Goal: Task Accomplishment & Management: Use online tool/utility

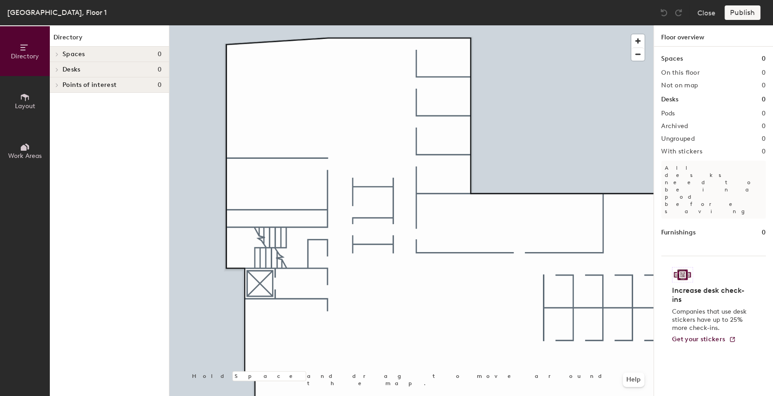
click at [20, 95] on icon at bounding box center [25, 97] width 10 height 10
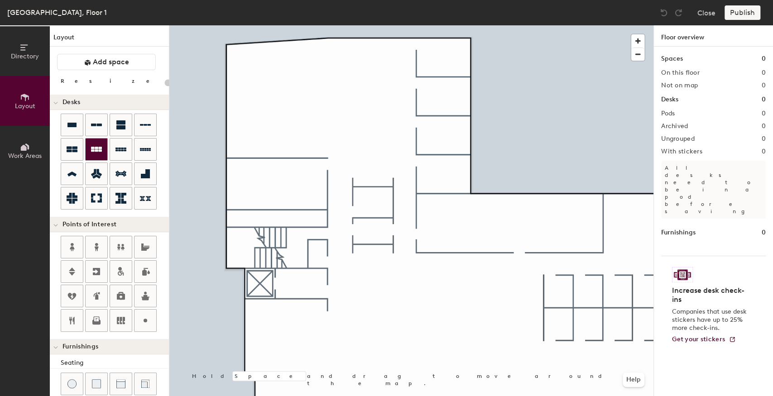
click at [98, 148] on icon at bounding box center [96, 149] width 11 height 5
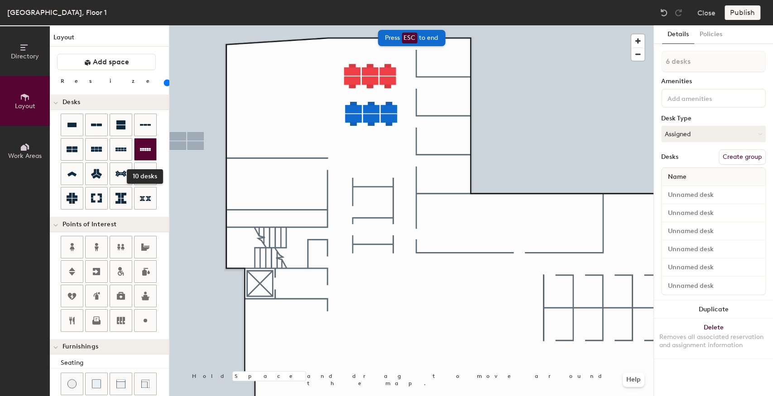
click at [142, 154] on div at bounding box center [145, 150] width 22 height 22
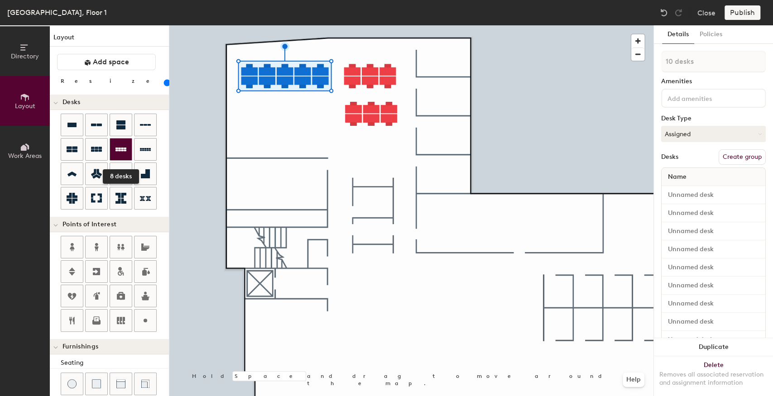
click at [120, 151] on icon at bounding box center [120, 149] width 11 height 11
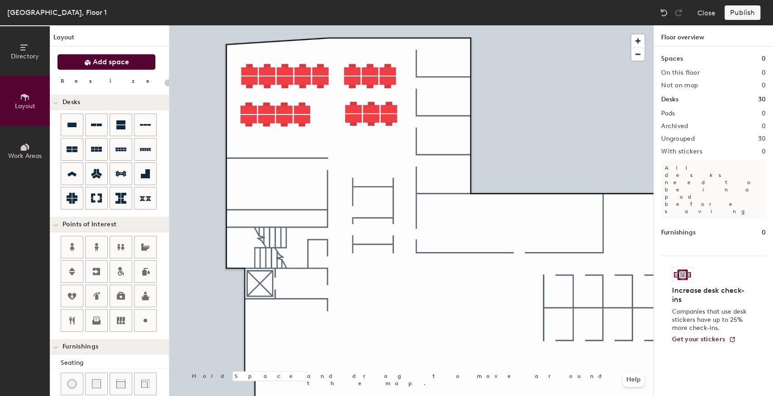
click at [104, 67] on button "Add space" at bounding box center [106, 62] width 99 height 16
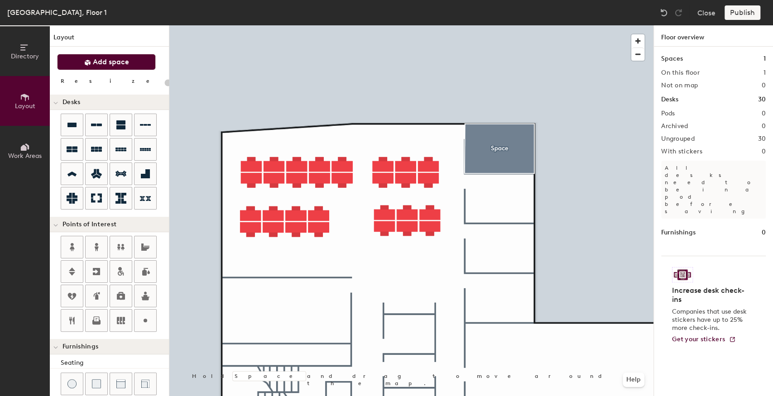
click at [136, 60] on button "Add space" at bounding box center [106, 62] width 99 height 16
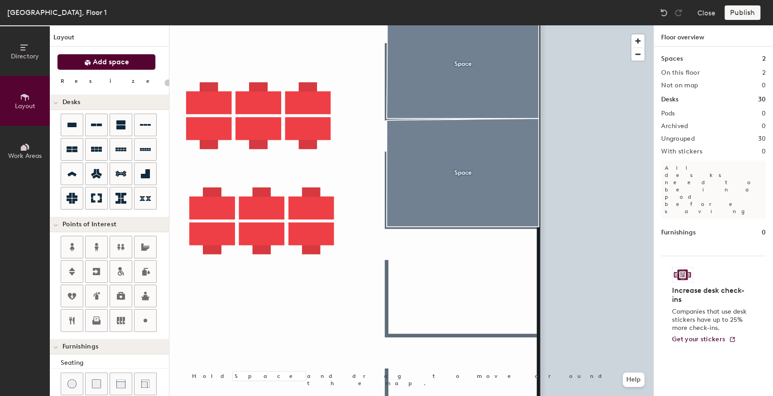
click at [105, 62] on span "Add space" at bounding box center [111, 61] width 36 height 9
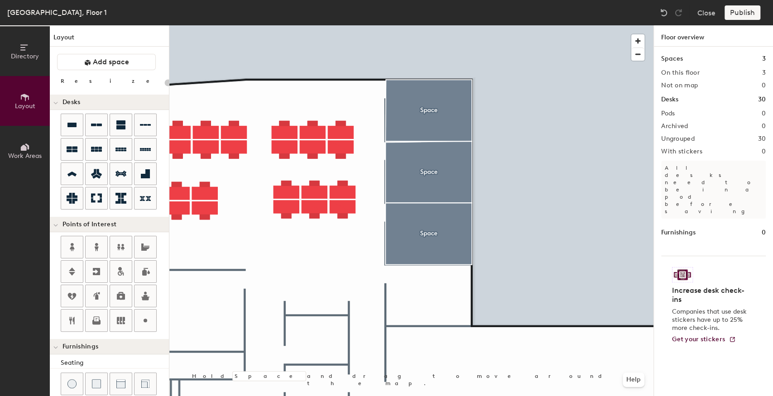
click at [391, 25] on div at bounding box center [411, 25] width 484 height 0
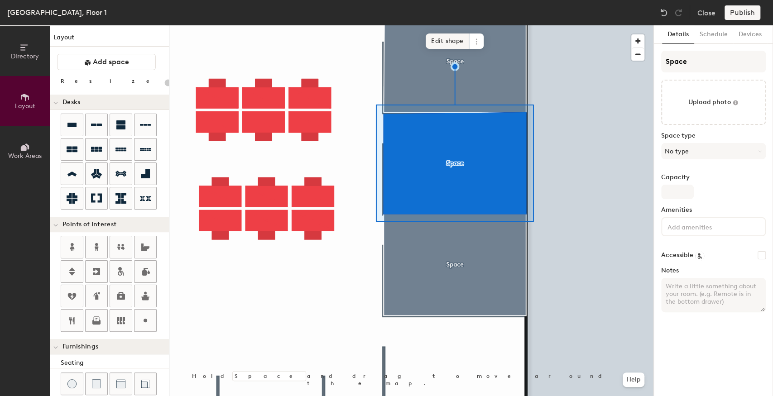
click at [437, 38] on span "Edit shape" at bounding box center [447, 40] width 43 height 15
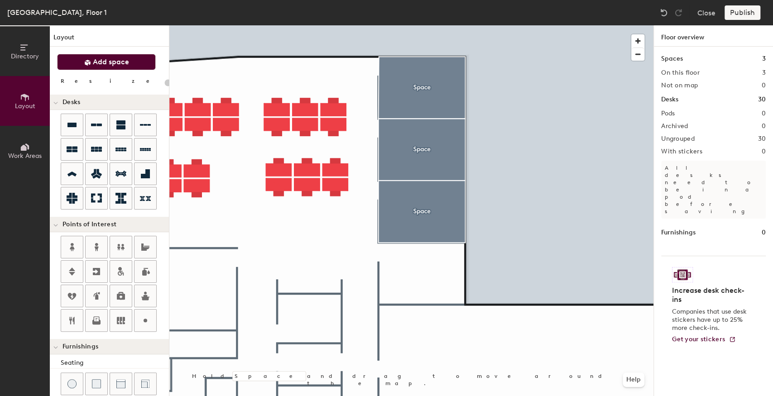
click at [101, 67] on button "Add space" at bounding box center [106, 62] width 99 height 16
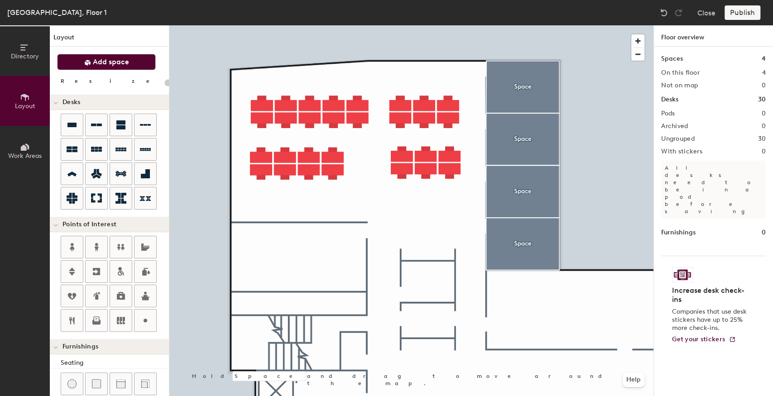
click at [87, 66] on span at bounding box center [87, 61] width 7 height 9
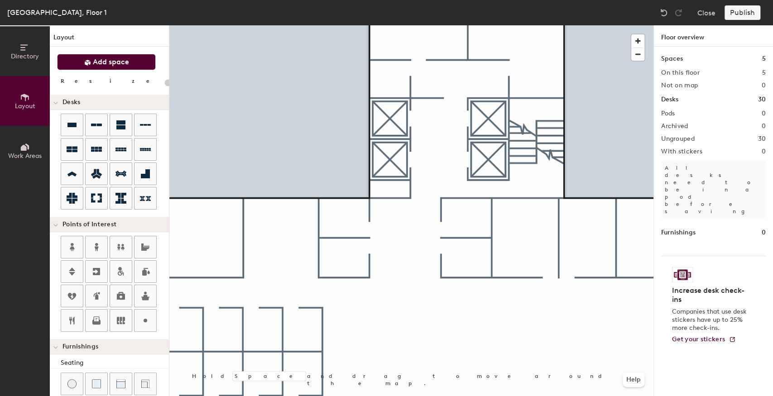
click at [111, 67] on button "Add space" at bounding box center [106, 62] width 99 height 16
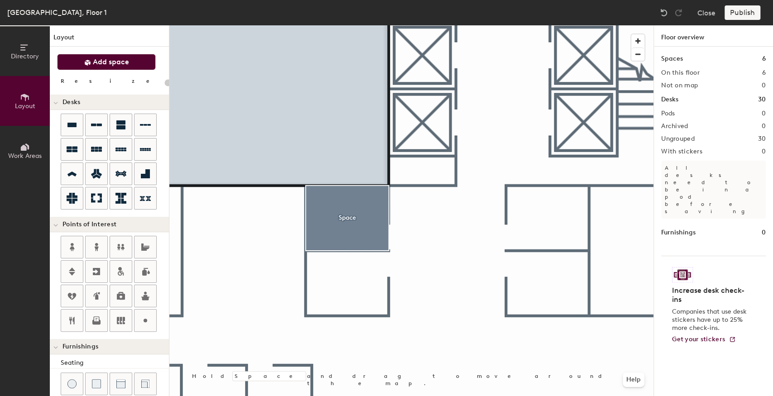
click at [96, 63] on span "Add space" at bounding box center [111, 61] width 36 height 9
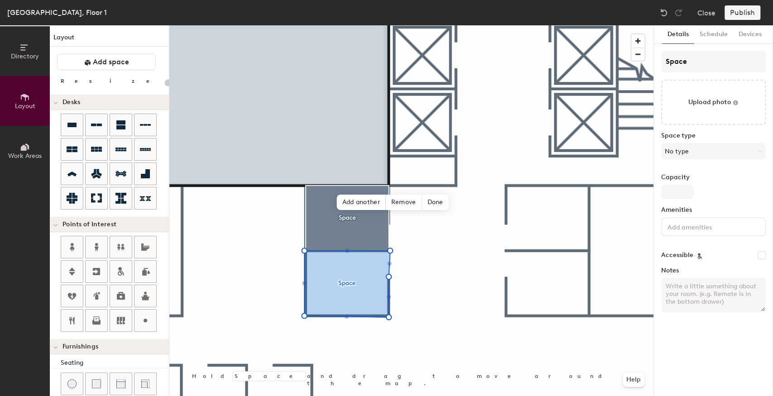
type input "20"
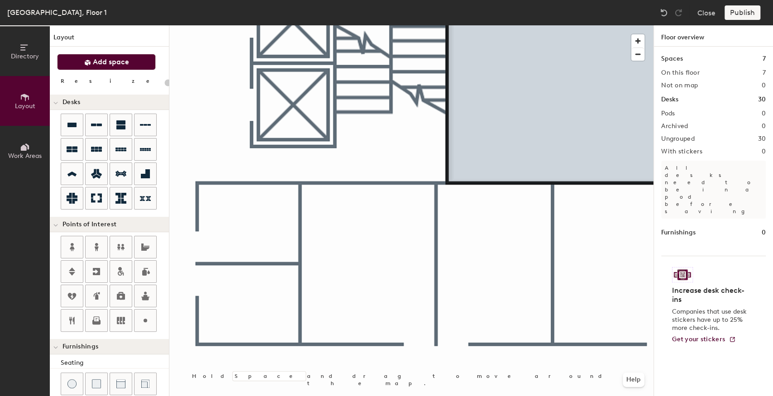
click at [101, 63] on span "Add space" at bounding box center [111, 61] width 36 height 9
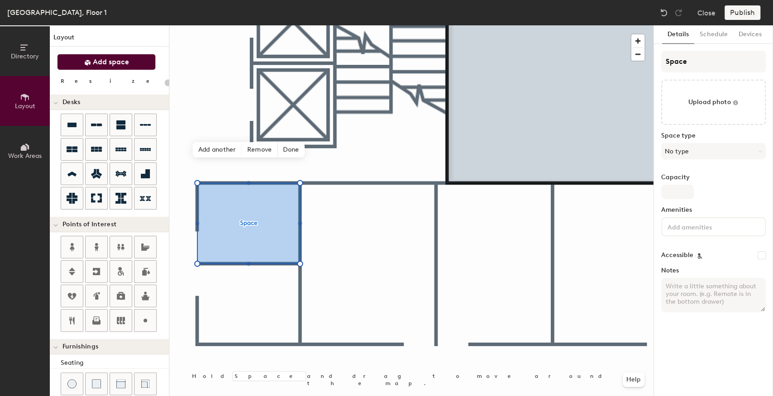
click at [97, 67] on button "Add space" at bounding box center [106, 62] width 99 height 16
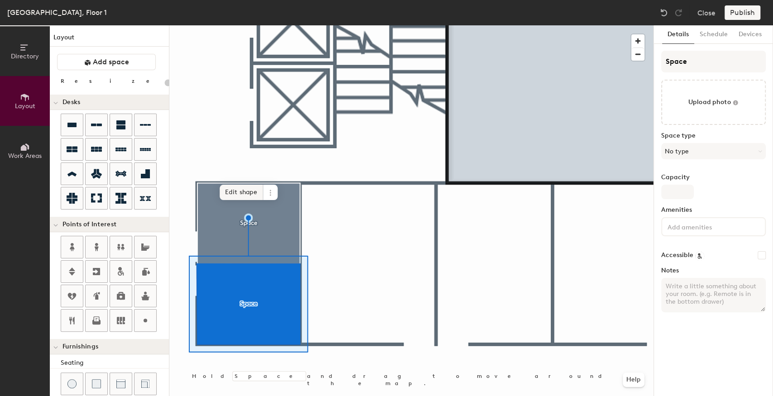
click at [233, 190] on span "Edit shape" at bounding box center [241, 192] width 43 height 15
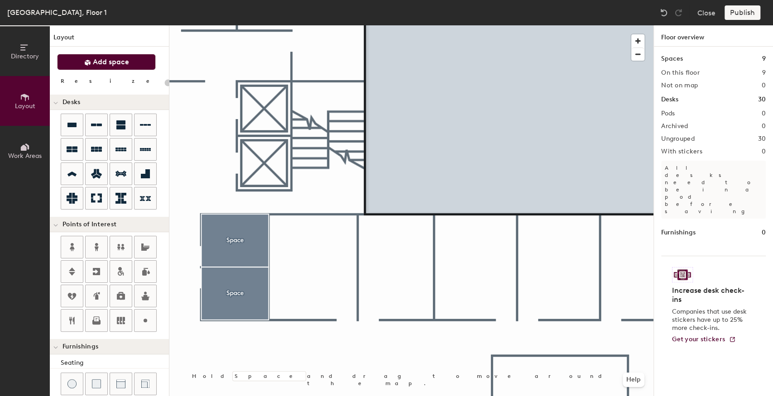
click at [108, 63] on span "Add space" at bounding box center [111, 61] width 36 height 9
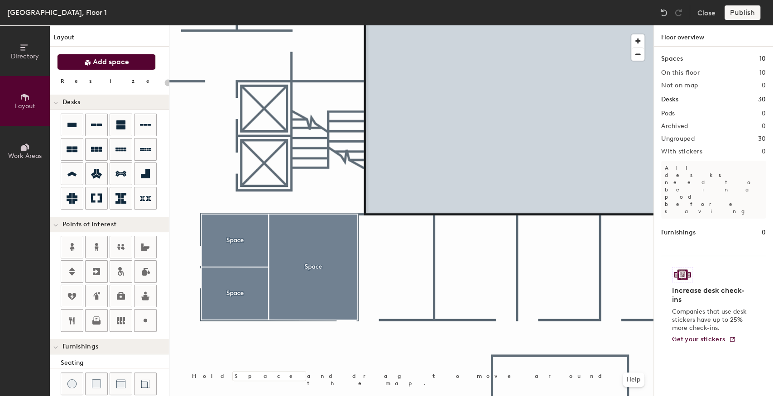
click at [98, 65] on span "Add space" at bounding box center [111, 61] width 36 height 9
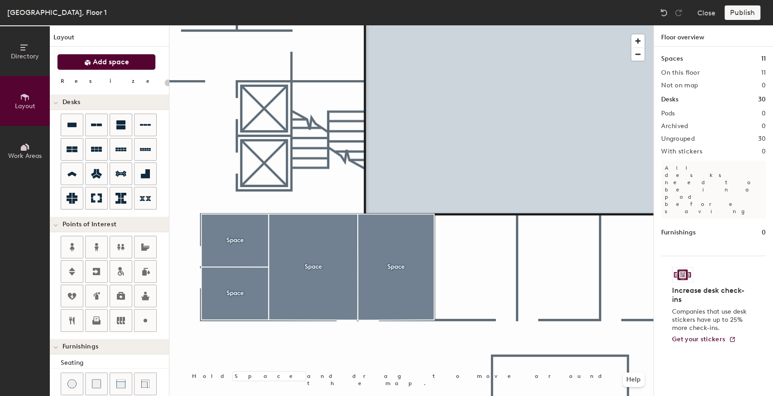
click at [112, 63] on span "Add space" at bounding box center [111, 61] width 36 height 9
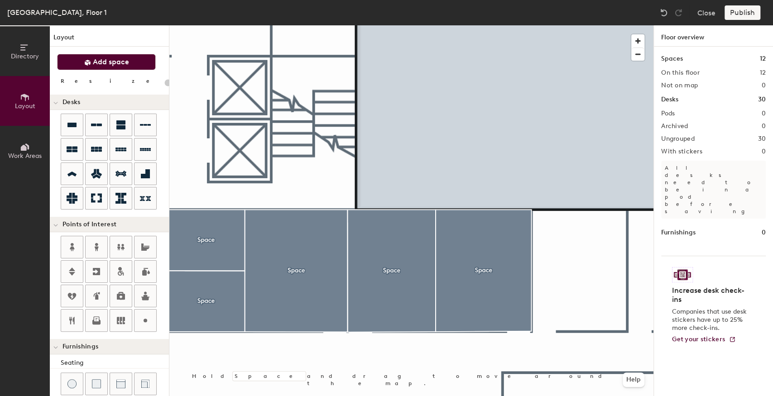
click at [91, 65] on button "Add space" at bounding box center [106, 62] width 99 height 16
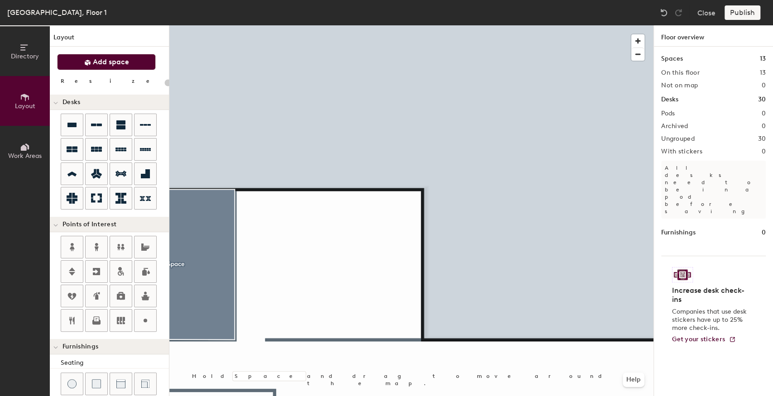
click at [103, 69] on button "Add space" at bounding box center [106, 62] width 99 height 16
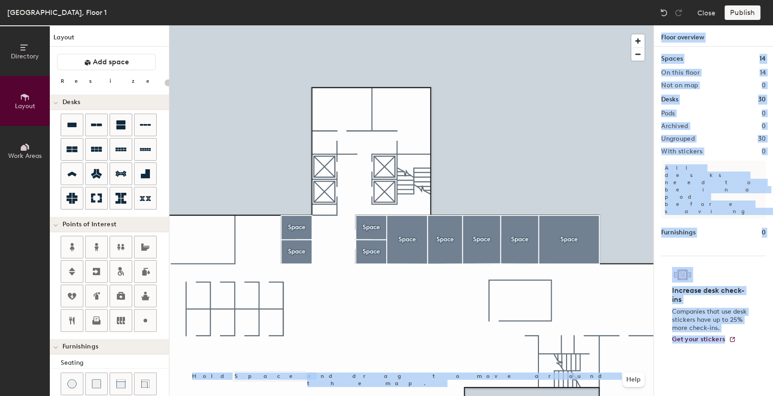
click at [506, 233] on div "Directory Layout Work Areas Layout Add space Resize Desks Points of Interest Fu…" at bounding box center [386, 210] width 773 height 371
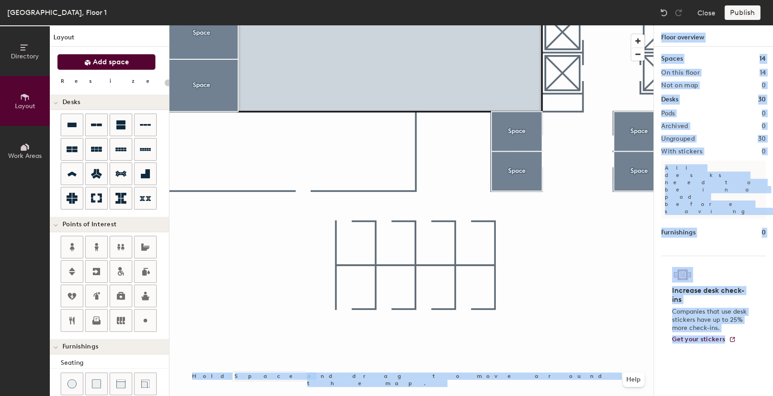
click at [112, 60] on span "Add space" at bounding box center [111, 61] width 36 height 9
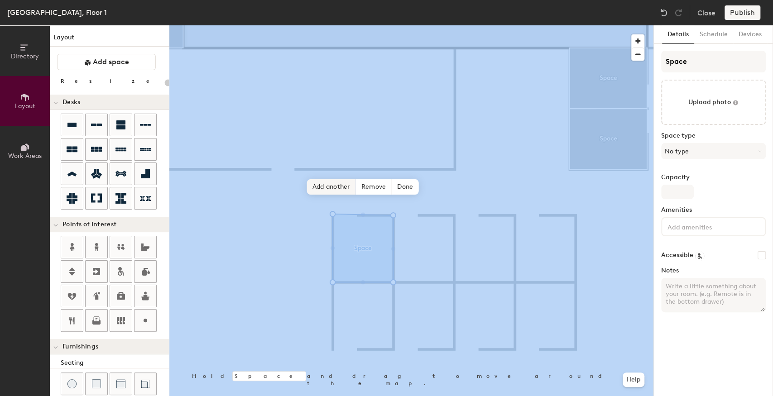
type input "20"
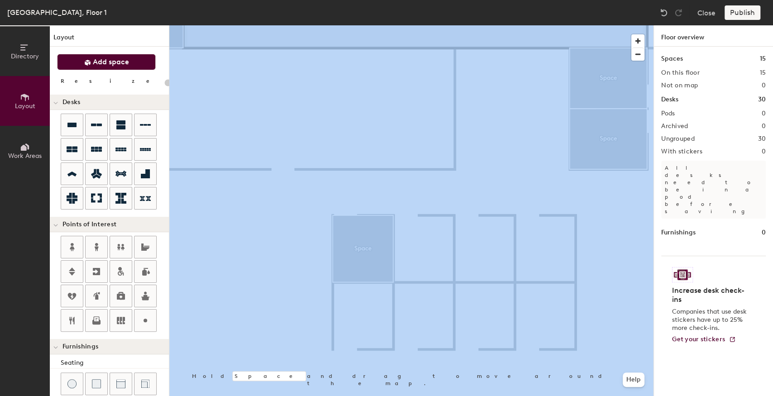
click at [109, 62] on span "Add space" at bounding box center [111, 61] width 36 height 9
click at [109, 61] on span "Add space" at bounding box center [111, 61] width 36 height 9
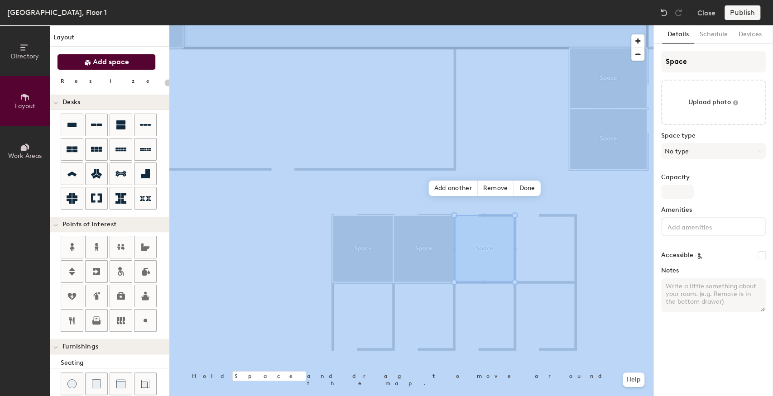
click at [113, 62] on span "Add space" at bounding box center [111, 61] width 36 height 9
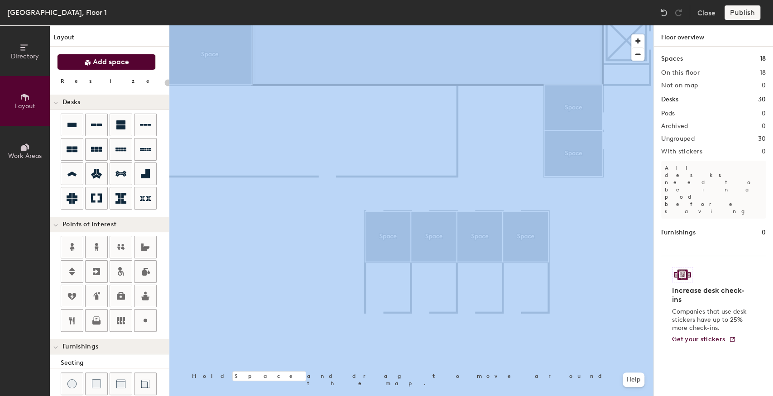
click at [137, 64] on button "Add space" at bounding box center [106, 62] width 99 height 16
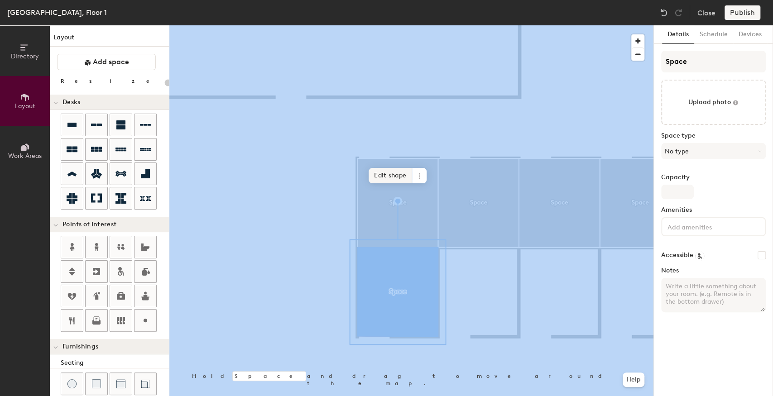
click at [386, 175] on span "Edit shape" at bounding box center [389, 175] width 43 height 15
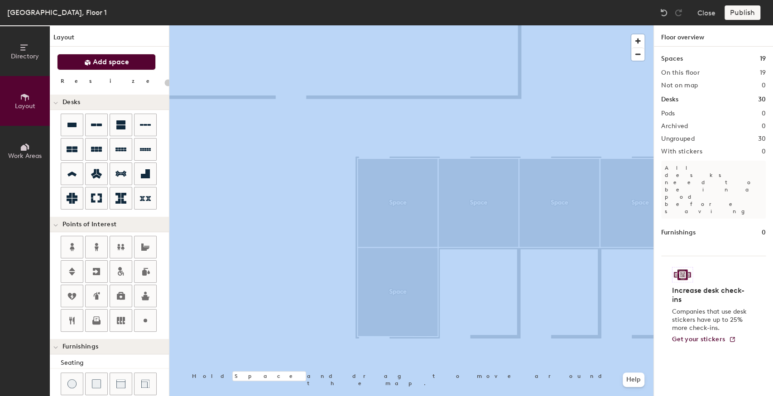
click at [115, 65] on span "Add space" at bounding box center [111, 61] width 36 height 9
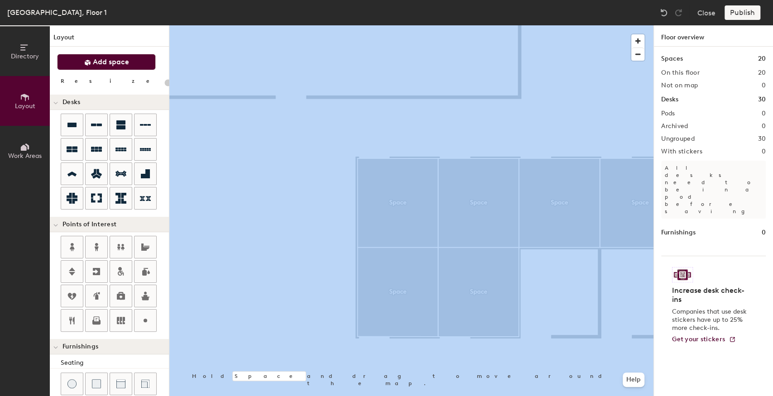
click at [119, 62] on span "Add space" at bounding box center [111, 61] width 36 height 9
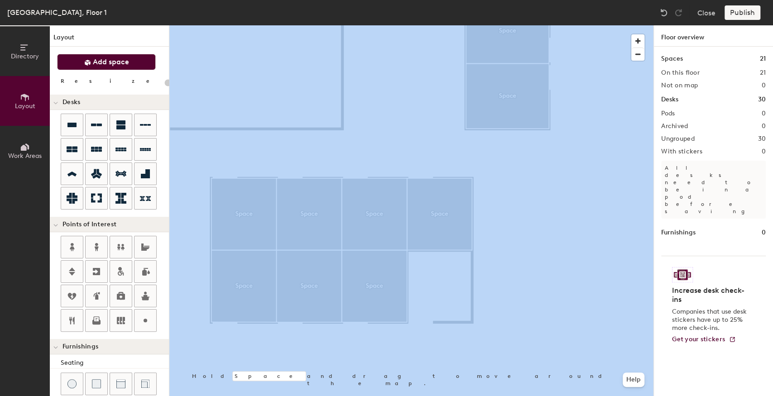
click at [93, 61] on span "Add space" at bounding box center [111, 61] width 36 height 9
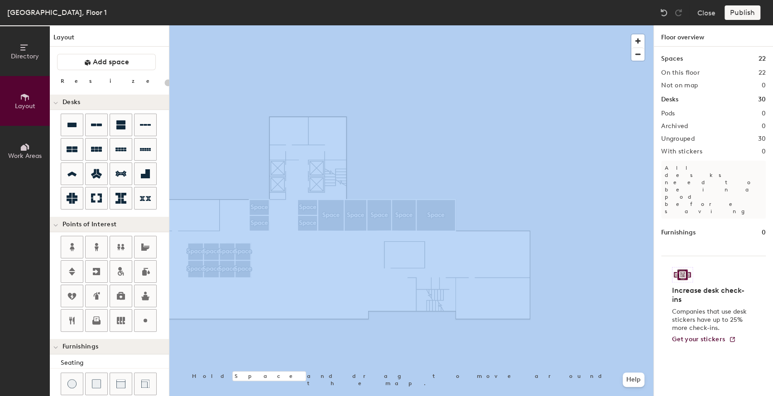
click at [130, 58] on button "Add space" at bounding box center [106, 62] width 99 height 16
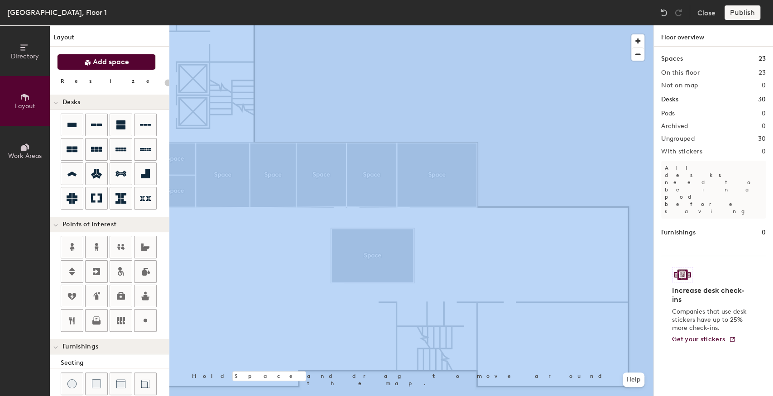
click at [110, 63] on span "Add space" at bounding box center [111, 61] width 36 height 9
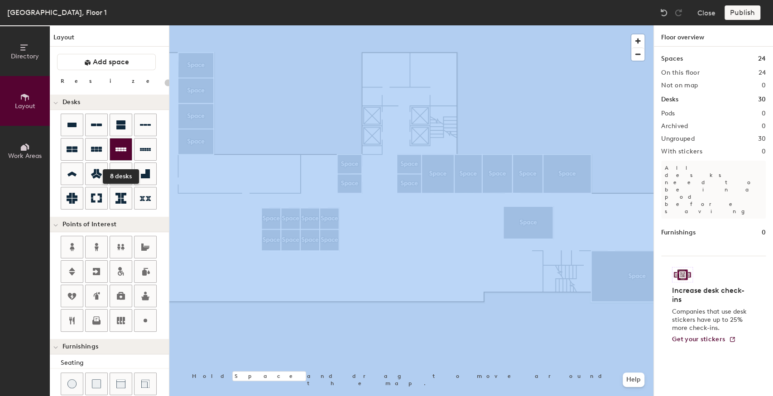
click at [117, 151] on icon at bounding box center [120, 149] width 11 height 11
click at [91, 142] on div at bounding box center [97, 150] width 22 height 22
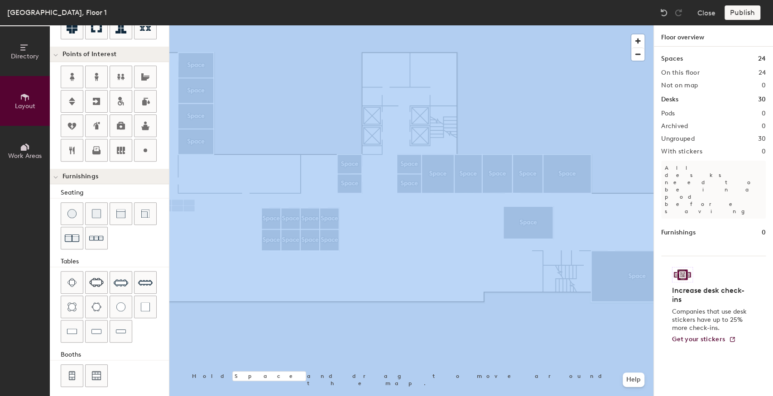
scroll to position [171, 0]
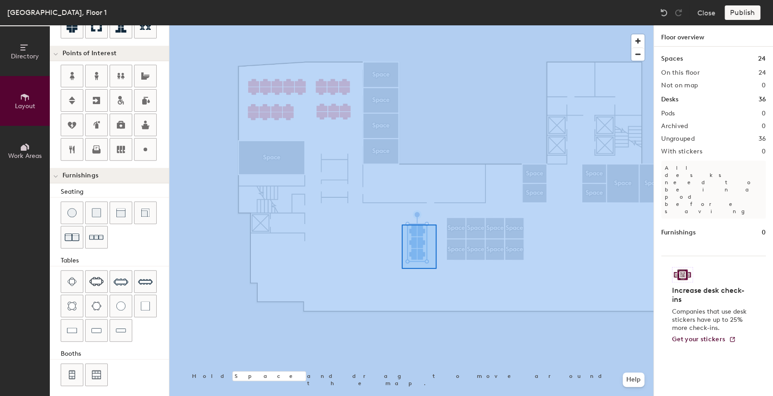
type input "100"
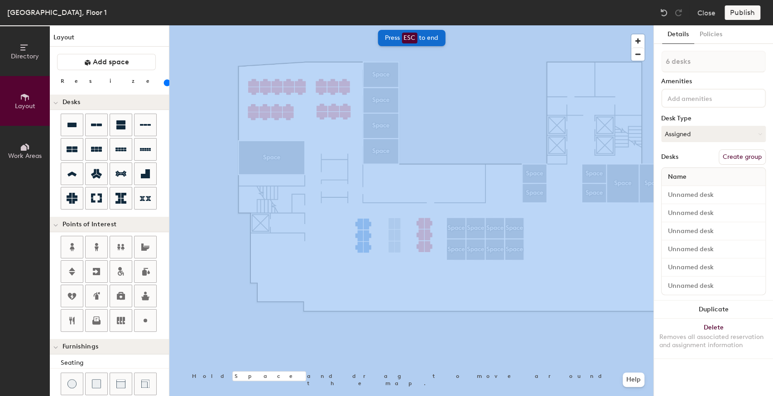
scroll to position [171, 0]
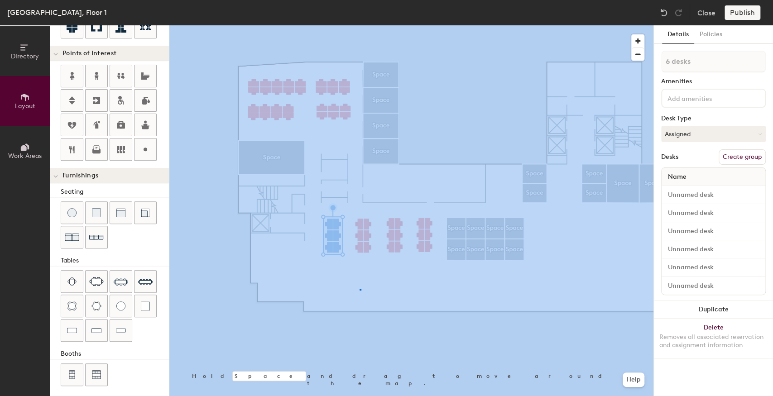
click at [359, 25] on div at bounding box center [411, 25] width 484 height 0
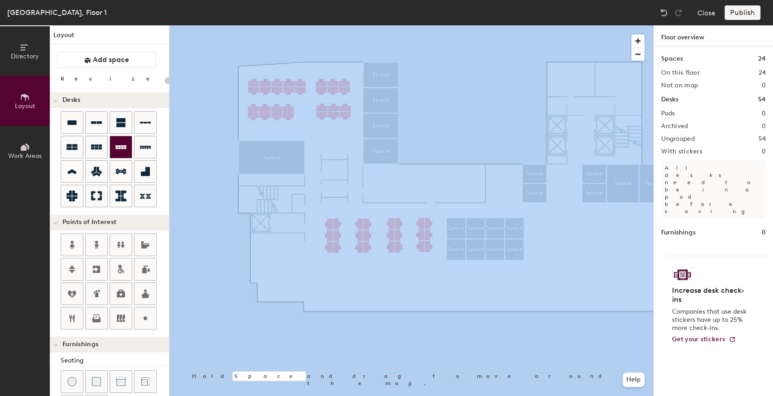
scroll to position [0, 0]
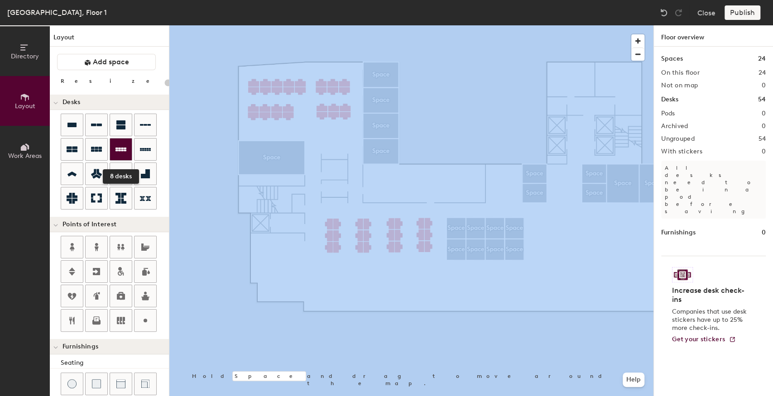
click at [120, 148] on icon at bounding box center [120, 149] width 11 height 11
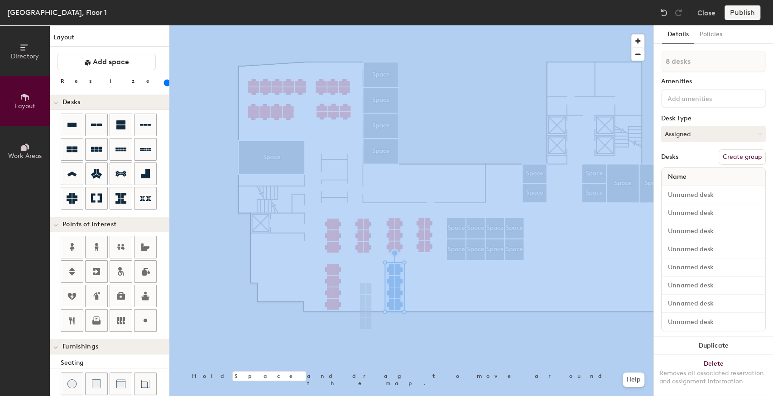
click at [411, 25] on div at bounding box center [411, 25] width 484 height 0
click at [413, 25] on div at bounding box center [411, 25] width 484 height 0
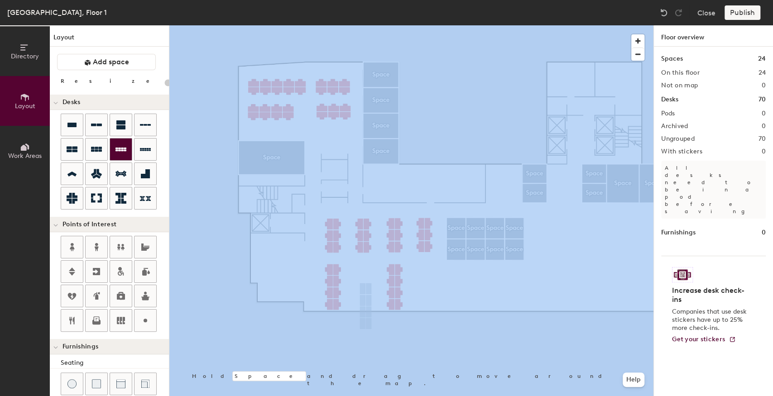
click at [122, 152] on icon at bounding box center [120, 149] width 11 height 11
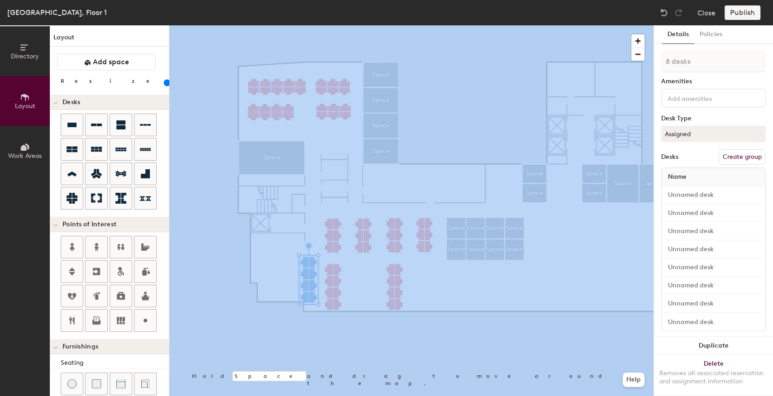
type input "80"
click at [164, 82] on input "range" at bounding box center [164, 82] width 0 height 7
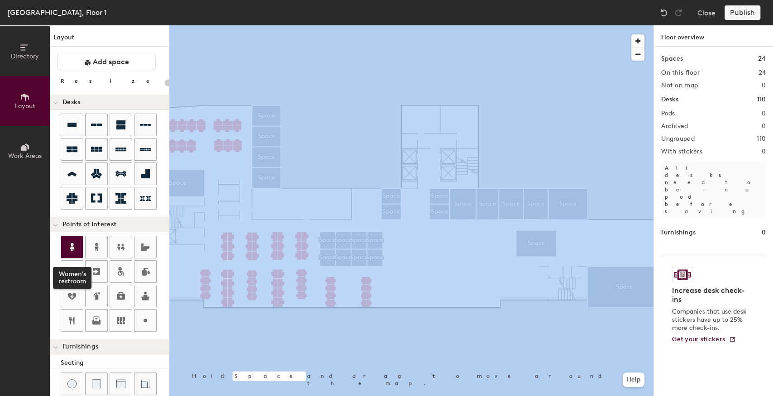
click at [77, 243] on div at bounding box center [72, 247] width 22 height 22
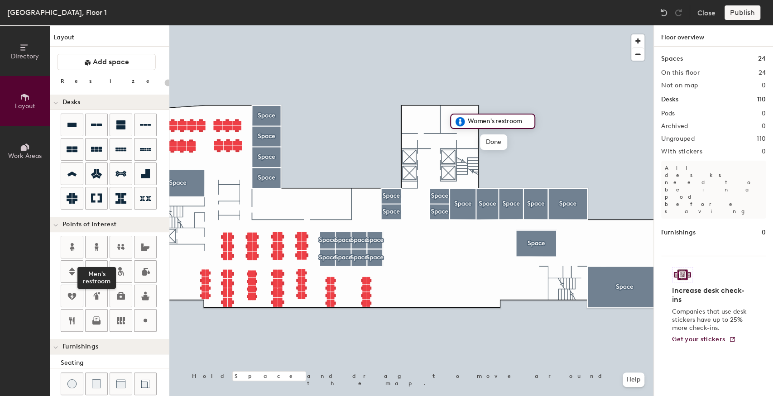
drag, startPoint x: 100, startPoint y: 244, endPoint x: 129, endPoint y: 227, distance: 33.7
click at [100, 244] on icon at bounding box center [96, 247] width 11 height 11
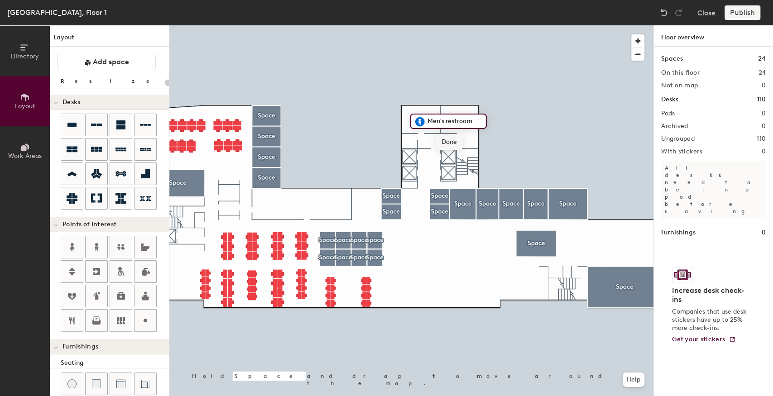
click at [453, 145] on span "Done" at bounding box center [448, 141] width 27 height 15
click at [438, 25] on div at bounding box center [411, 25] width 484 height 0
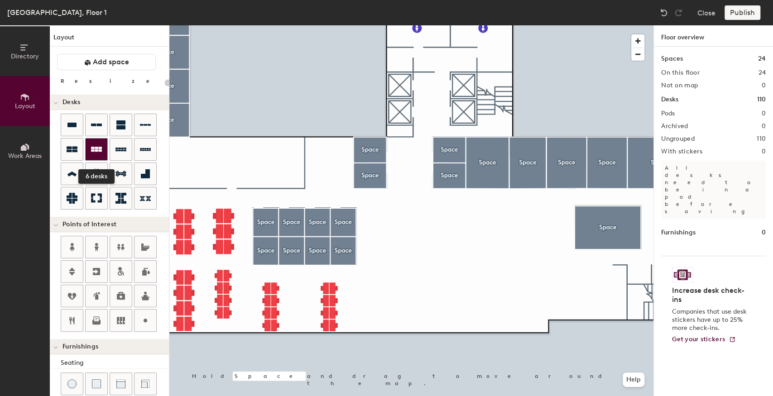
click at [98, 159] on div at bounding box center [97, 150] width 22 height 22
click at [95, 147] on icon at bounding box center [96, 149] width 11 height 5
click at [99, 142] on div at bounding box center [97, 150] width 22 height 22
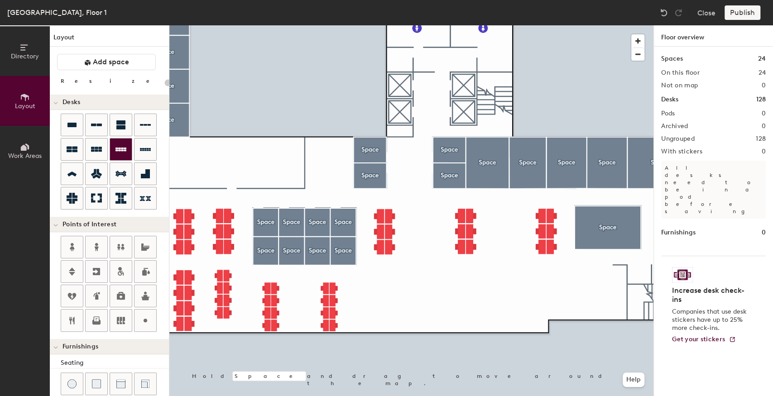
drag, startPoint x: 91, startPoint y: 149, endPoint x: 113, endPoint y: 153, distance: 22.9
click at [90, 149] on div at bounding box center [97, 150] width 22 height 22
click at [95, 153] on icon at bounding box center [96, 149] width 11 height 11
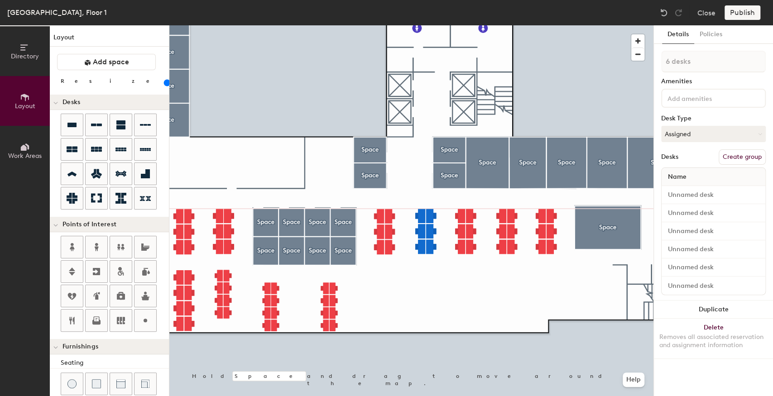
click at [435, 25] on div at bounding box center [411, 25] width 484 height 0
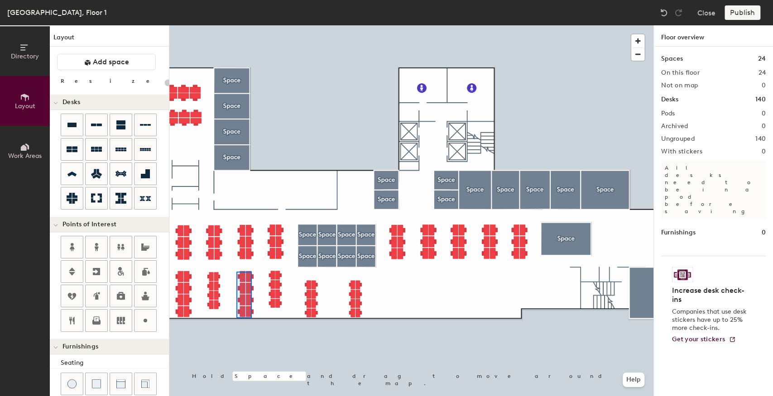
type input "100"
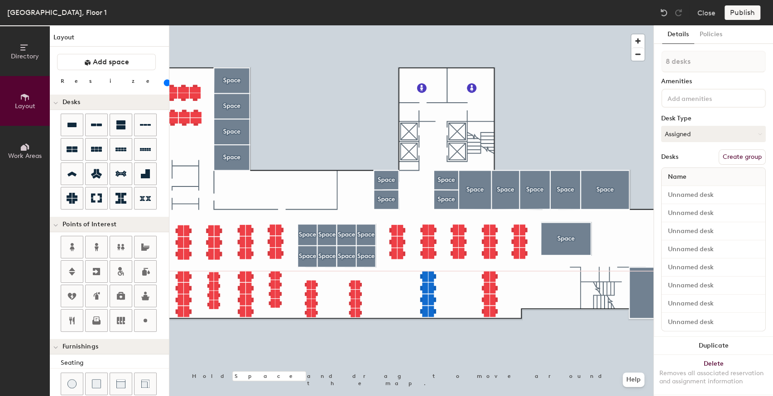
type input "1 desk"
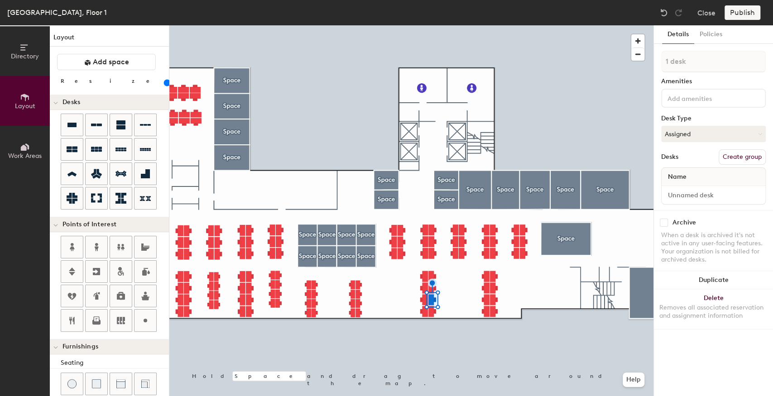
click at [444, 25] on div at bounding box center [411, 25] width 484 height 0
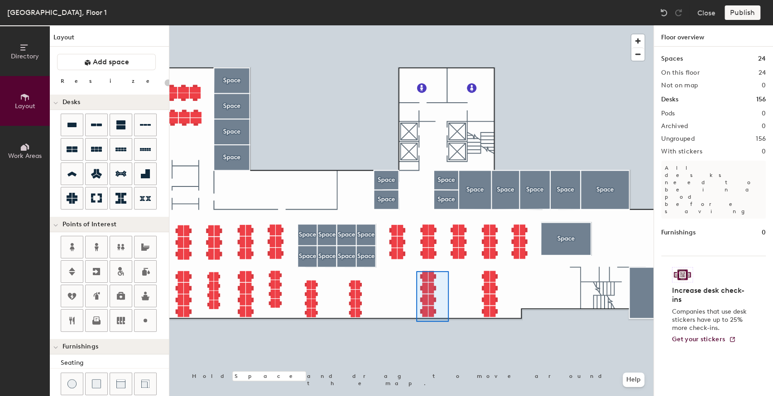
type input "100"
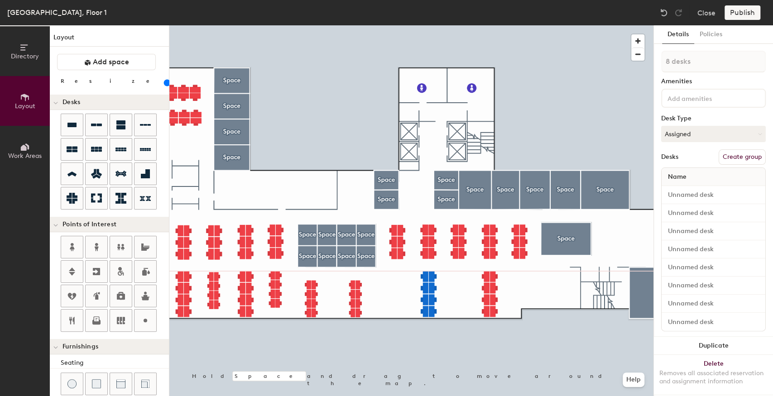
type input "1 desk"
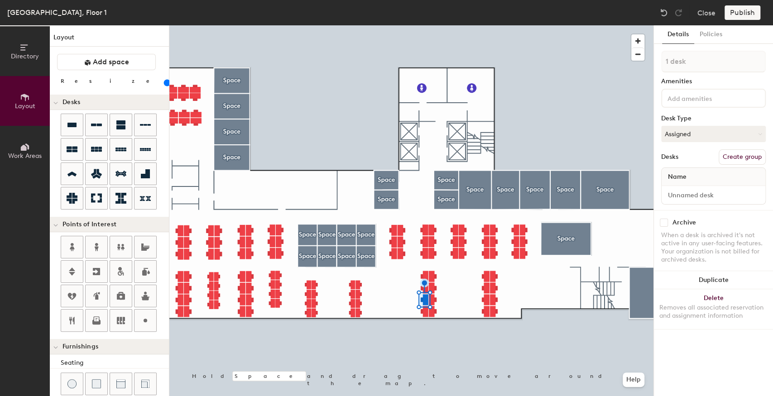
click at [449, 25] on div at bounding box center [411, 25] width 484 height 0
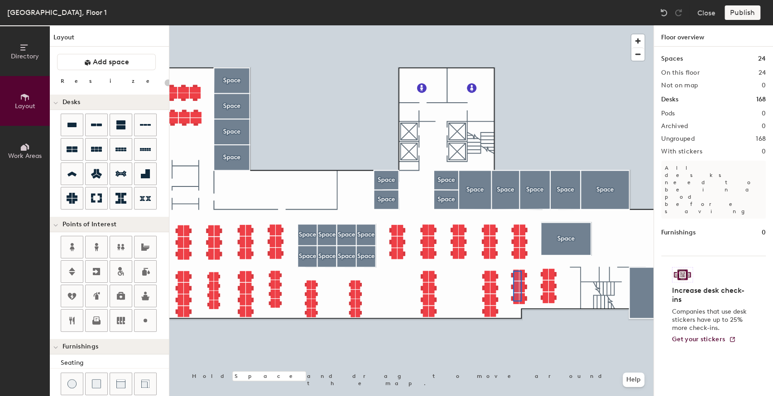
type input "100"
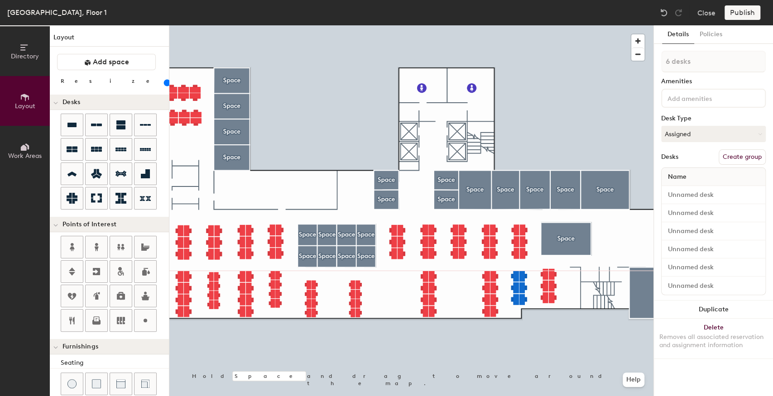
type input "1 desk"
click at [555, 25] on div at bounding box center [411, 25] width 484 height 0
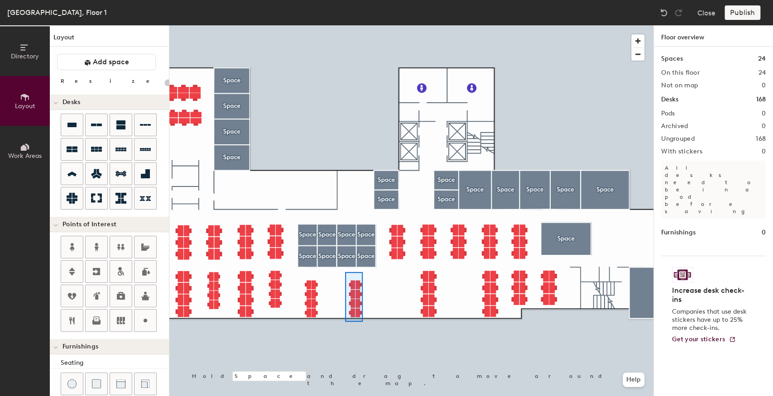
type input "80"
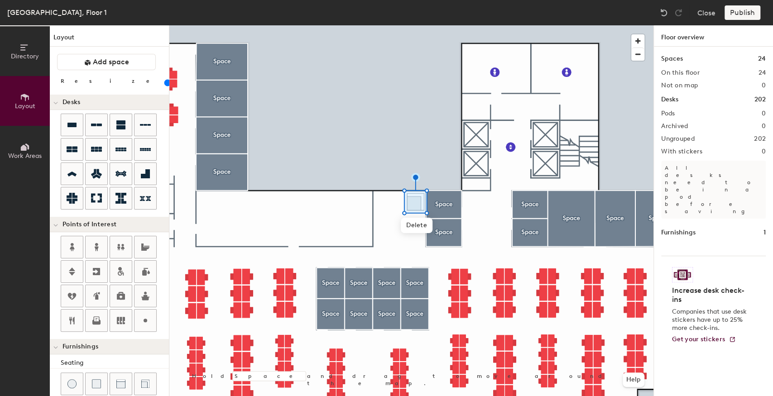
click at [164, 82] on input "range" at bounding box center [164, 82] width 0 height 7
click at [416, 25] on div at bounding box center [411, 25] width 484 height 0
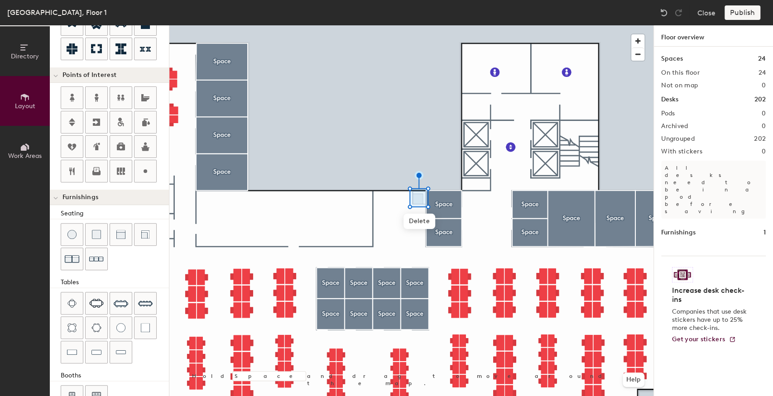
scroll to position [151, 0]
click at [97, 251] on img at bounding box center [96, 258] width 14 height 14
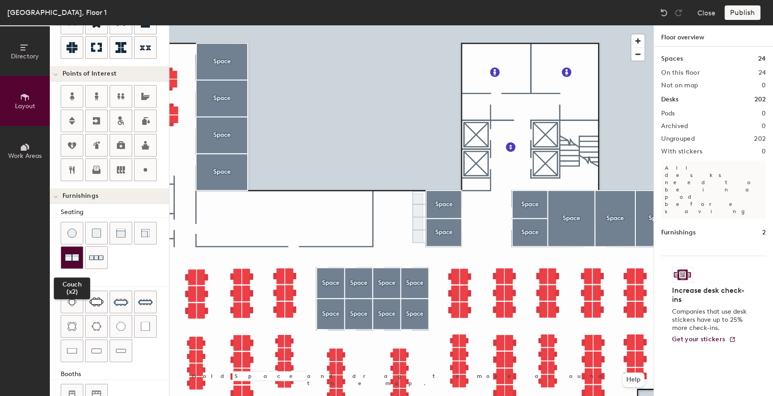
click at [73, 253] on img at bounding box center [72, 257] width 14 height 14
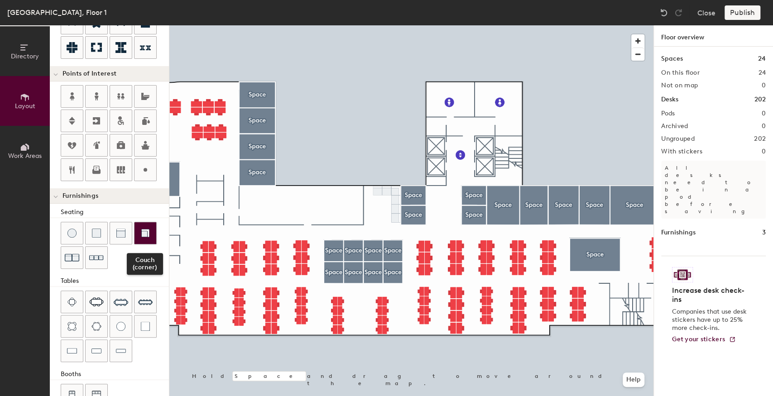
click at [141, 232] on img at bounding box center [145, 233] width 9 height 9
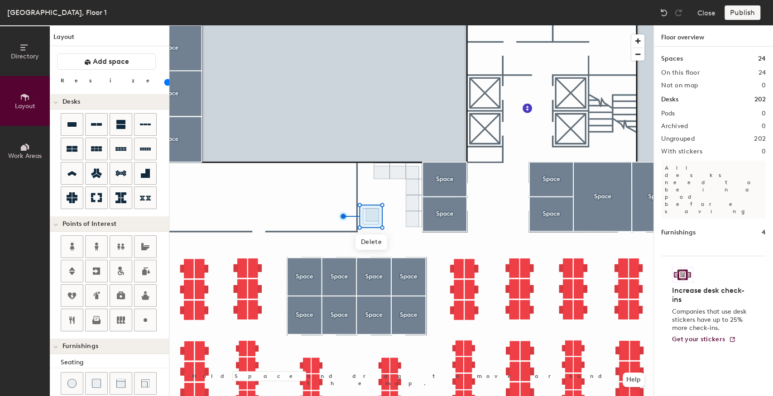
scroll to position [0, 0]
click at [164, 81] on input "range" at bounding box center [164, 82] width 0 height 7
click at [164, 84] on input "range" at bounding box center [164, 82] width 0 height 7
click at [405, 25] on div at bounding box center [411, 25] width 484 height 0
click at [368, 25] on div at bounding box center [411, 25] width 484 height 0
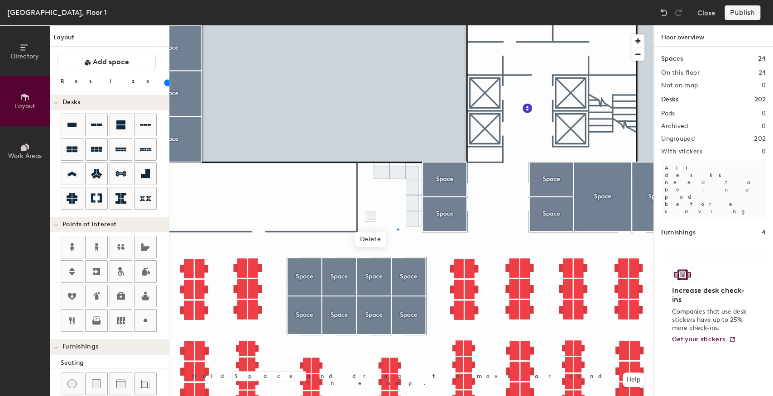
click at [397, 25] on div at bounding box center [411, 25] width 484 height 0
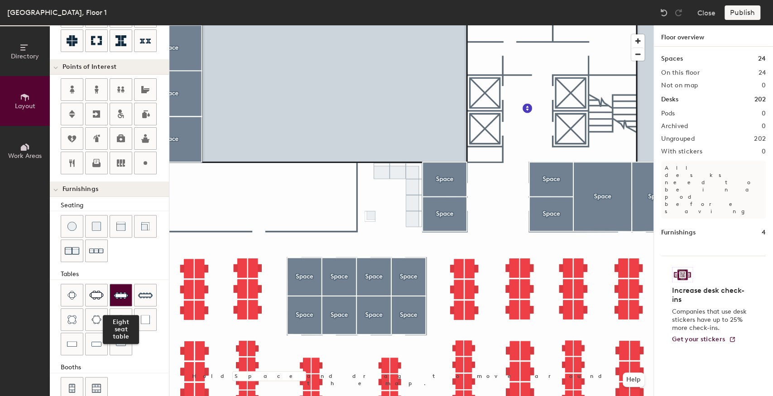
scroll to position [171, 0]
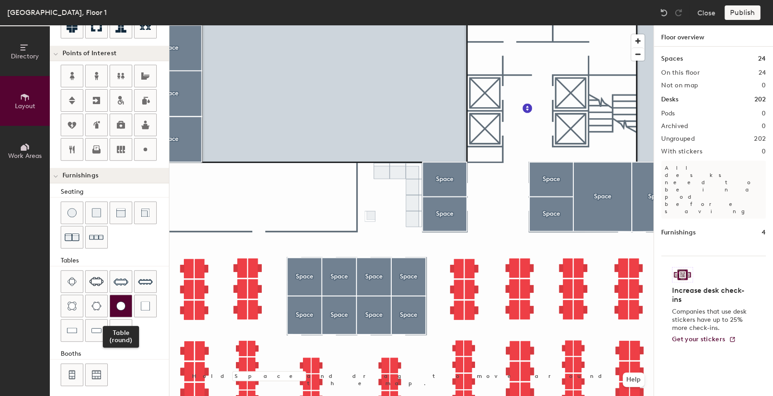
click at [119, 301] on img at bounding box center [120, 305] width 9 height 9
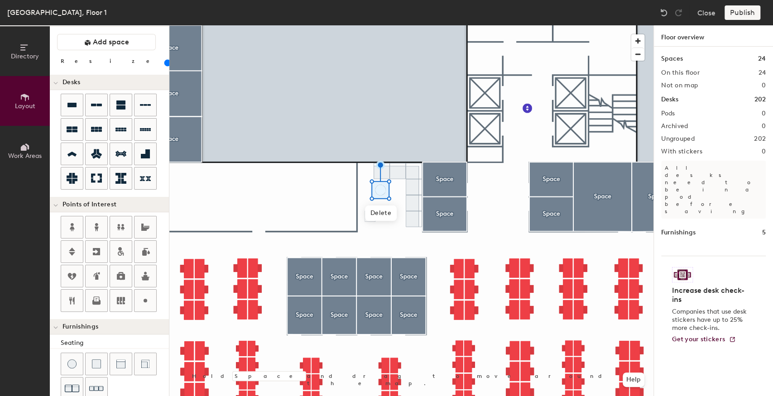
click at [164, 62] on input "range" at bounding box center [164, 62] width 0 height 7
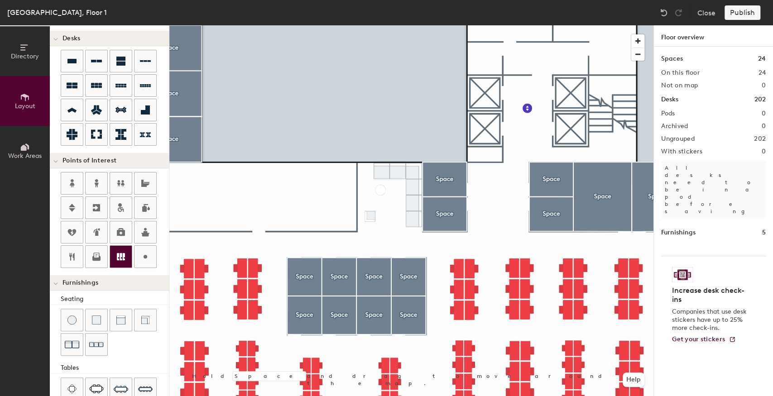
scroll to position [141, 0]
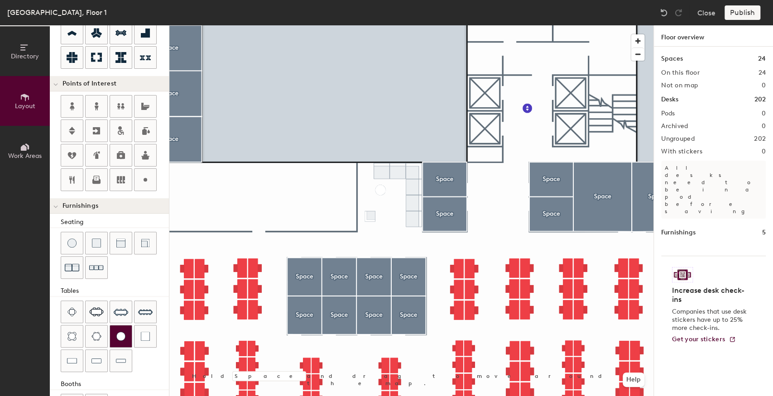
click at [127, 331] on div at bounding box center [121, 336] width 22 height 22
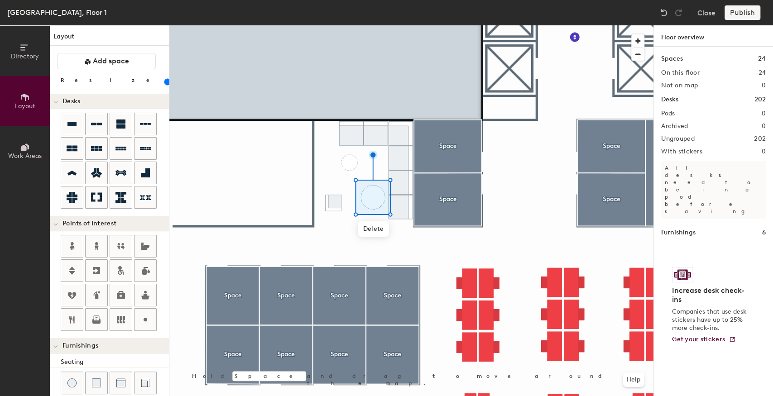
scroll to position [0, 0]
click at [164, 81] on input "range" at bounding box center [164, 82] width 0 height 7
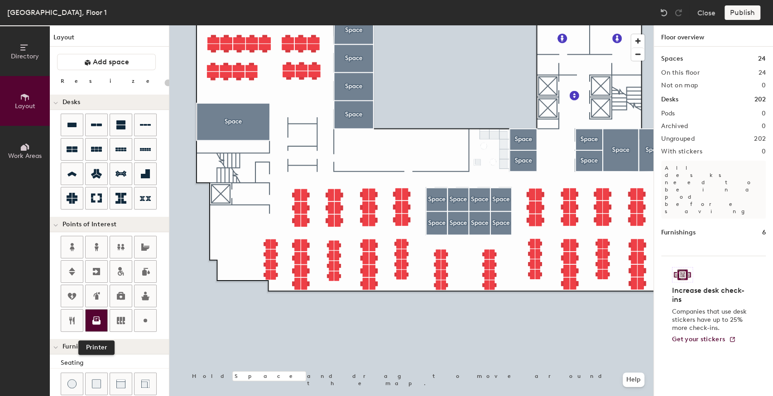
drag, startPoint x: 95, startPoint y: 319, endPoint x: 105, endPoint y: 312, distance: 11.8
click at [95, 319] on icon at bounding box center [97, 318] width 6 height 5
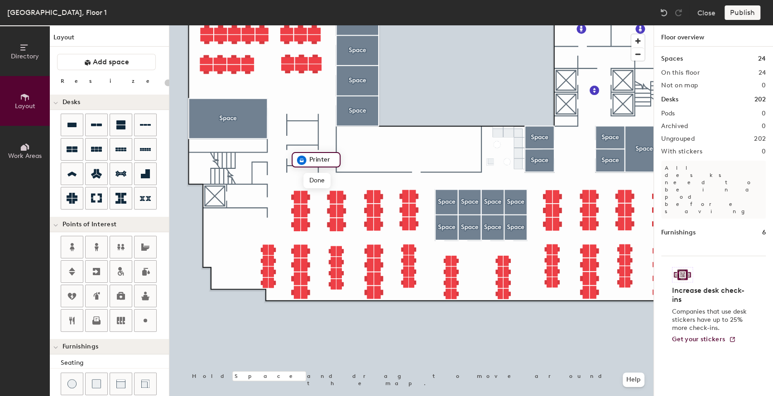
click at [284, 25] on div at bounding box center [411, 25] width 484 height 0
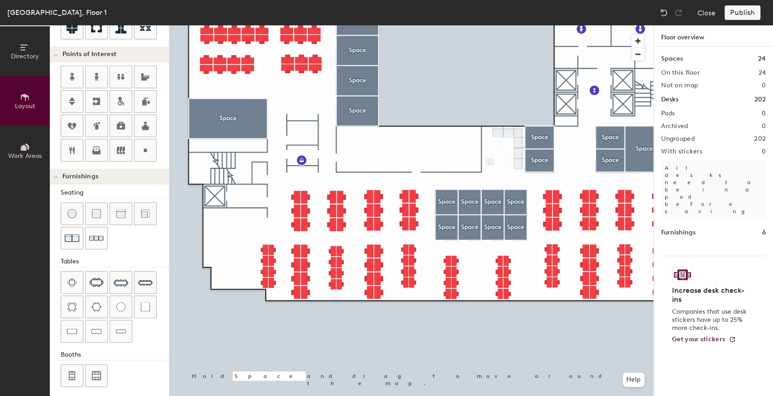
scroll to position [171, 0]
drag, startPoint x: 140, startPoint y: 301, endPoint x: 161, endPoint y: 277, distance: 31.8
click at [141, 301] on img at bounding box center [145, 305] width 9 height 9
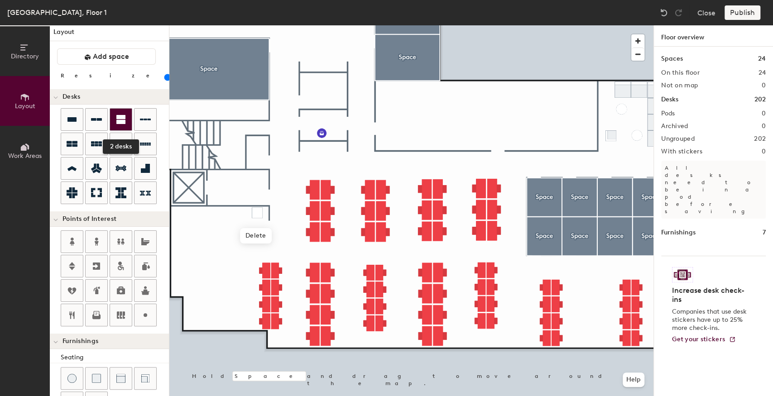
scroll to position [0, 0]
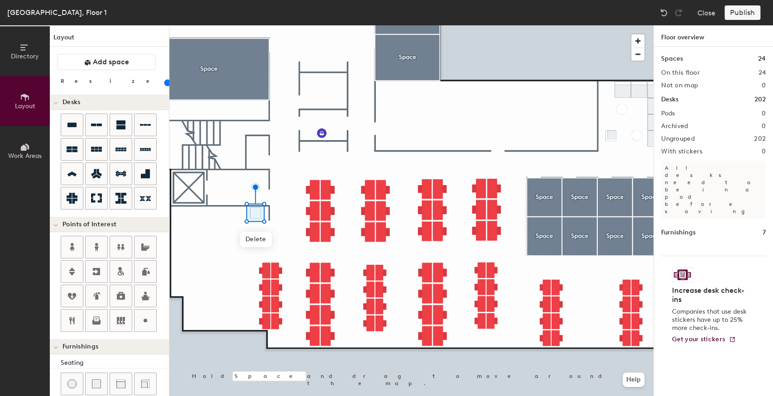
click at [164, 83] on input "range" at bounding box center [164, 82] width 0 height 7
type input "60"
click at [287, 25] on div at bounding box center [411, 25] width 484 height 0
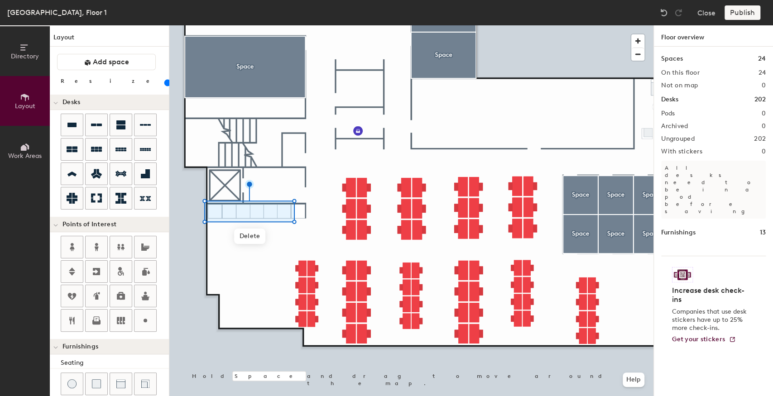
click at [302, 25] on div at bounding box center [411, 25] width 484 height 0
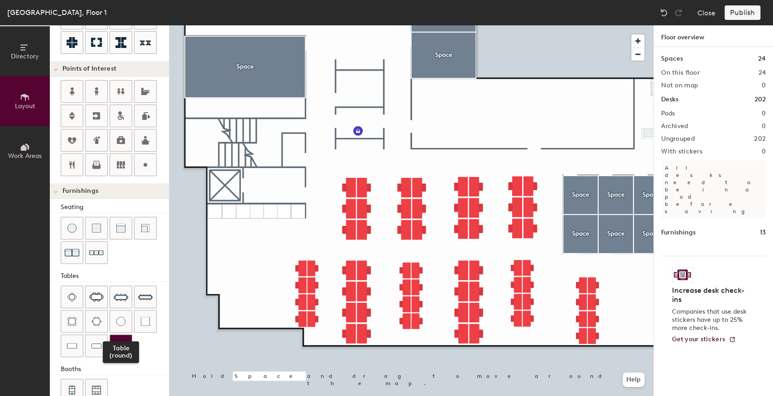
scroll to position [171, 0]
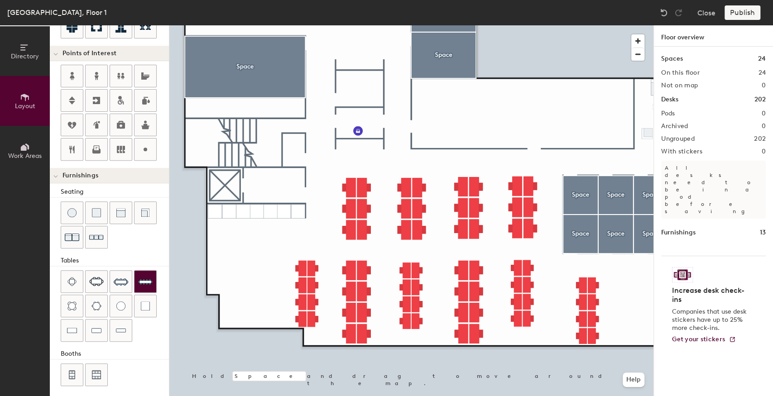
click at [144, 281] on img at bounding box center [145, 281] width 14 height 14
click at [262, 25] on div at bounding box center [411, 25] width 484 height 0
click at [296, 25] on div at bounding box center [411, 25] width 484 height 0
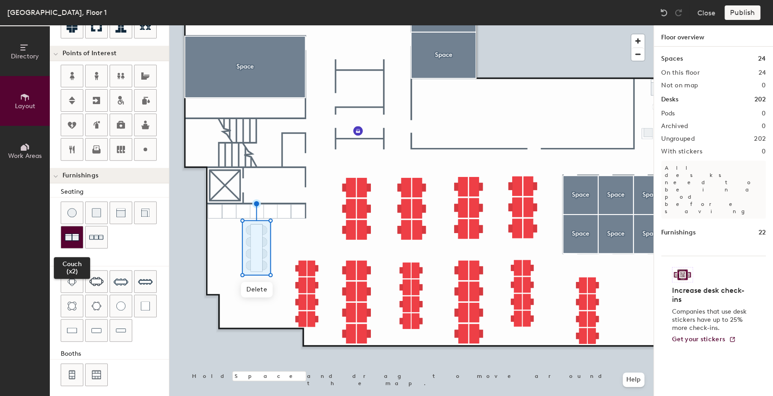
click at [71, 234] on img at bounding box center [72, 237] width 14 height 14
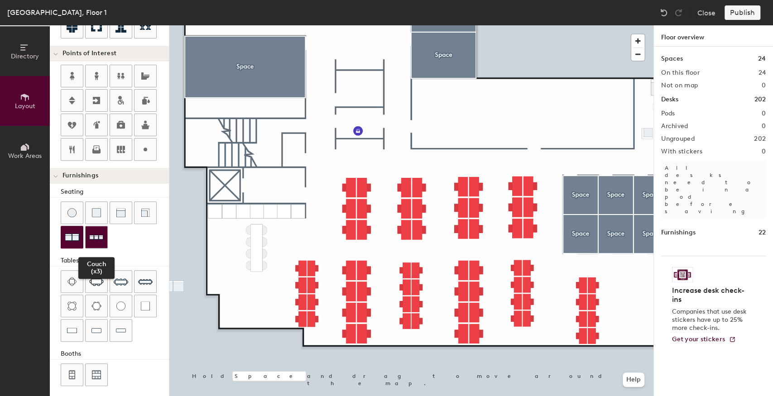
click at [93, 239] on img at bounding box center [96, 237] width 14 height 14
click at [103, 232] on div at bounding box center [97, 237] width 22 height 22
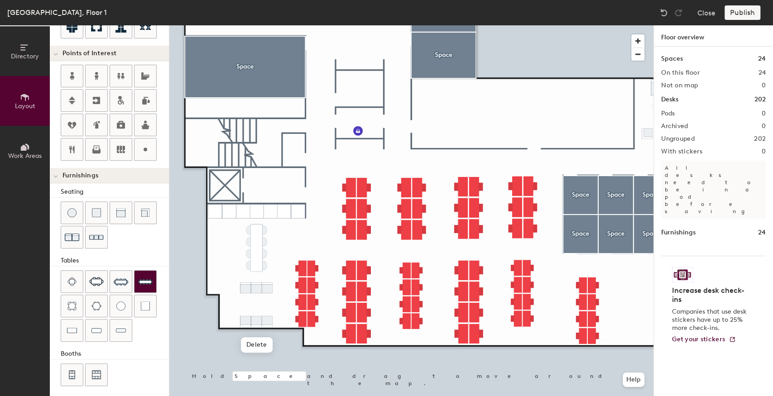
click at [283, 25] on div at bounding box center [411, 25] width 484 height 0
click at [72, 328] on img at bounding box center [72, 330] width 10 height 9
click at [223, 25] on div at bounding box center [411, 25] width 484 height 0
click at [113, 212] on div at bounding box center [121, 213] width 22 height 22
click at [266, 25] on div at bounding box center [411, 25] width 484 height 0
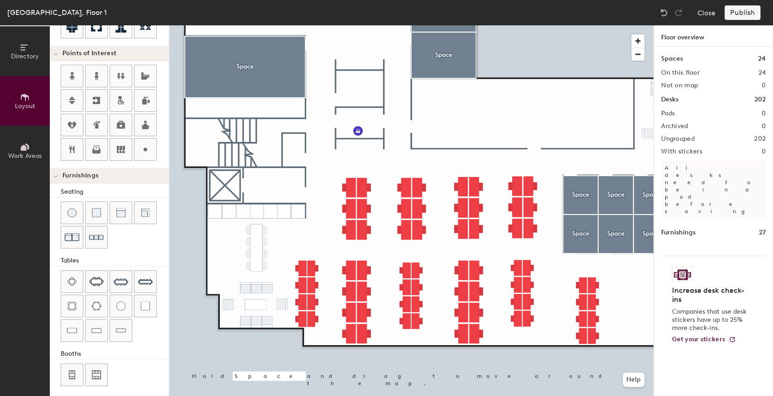
type input "20"
click at [543, 25] on div at bounding box center [411, 25] width 484 height 0
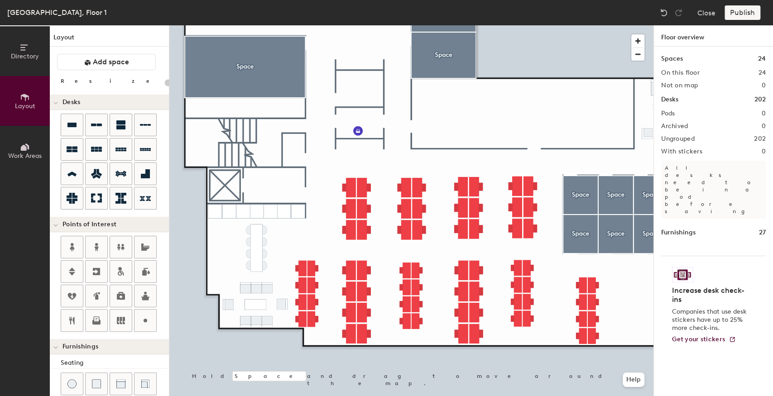
scroll to position [171, 0]
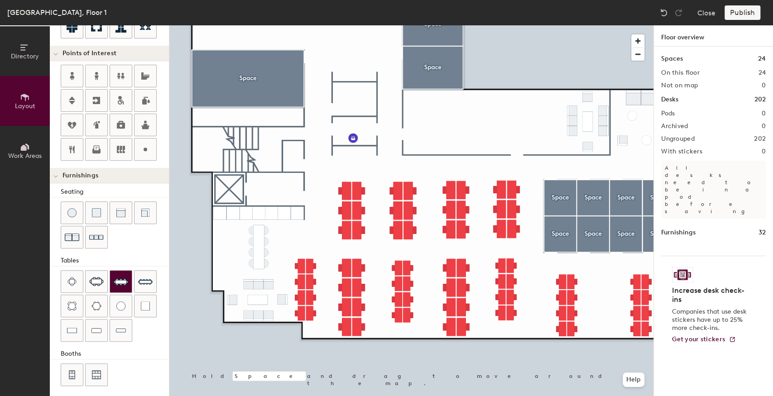
click at [120, 275] on img at bounding box center [121, 281] width 14 height 14
click at [519, 25] on div at bounding box center [411, 25] width 484 height 0
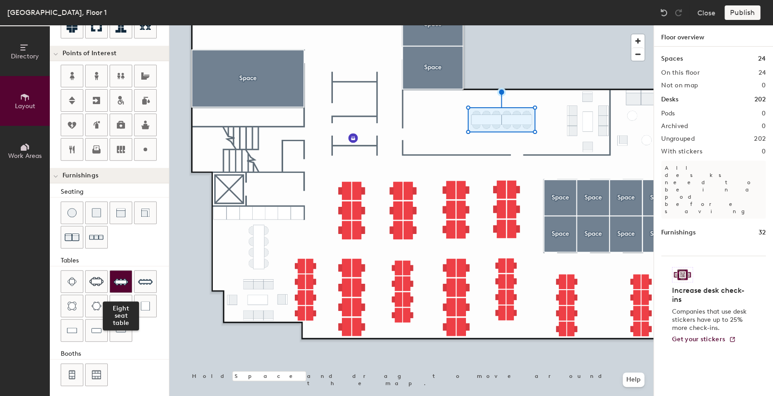
click at [122, 279] on img at bounding box center [121, 281] width 14 height 14
click at [524, 25] on div at bounding box center [411, 25] width 484 height 0
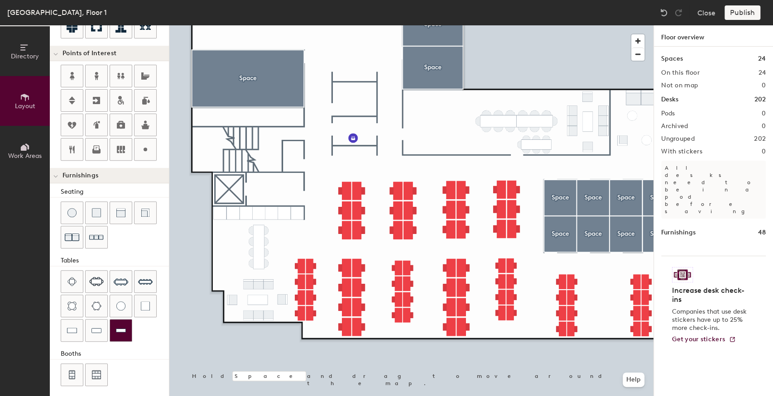
click at [126, 322] on div at bounding box center [121, 331] width 22 height 22
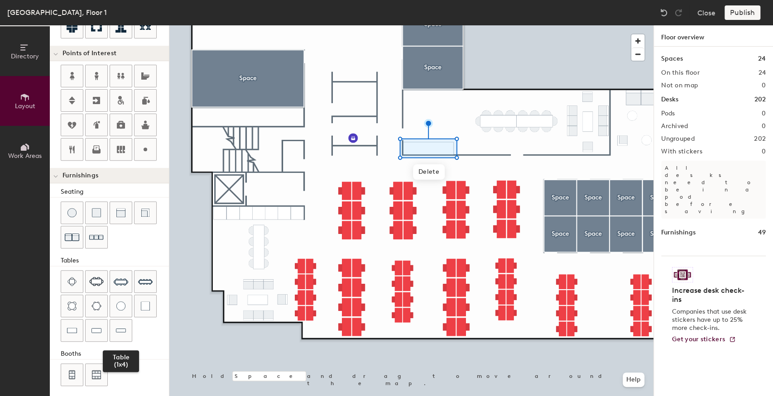
drag, startPoint x: 126, startPoint y: 324, endPoint x: 163, endPoint y: 289, distance: 50.9
click at [126, 323] on div at bounding box center [121, 331] width 22 height 22
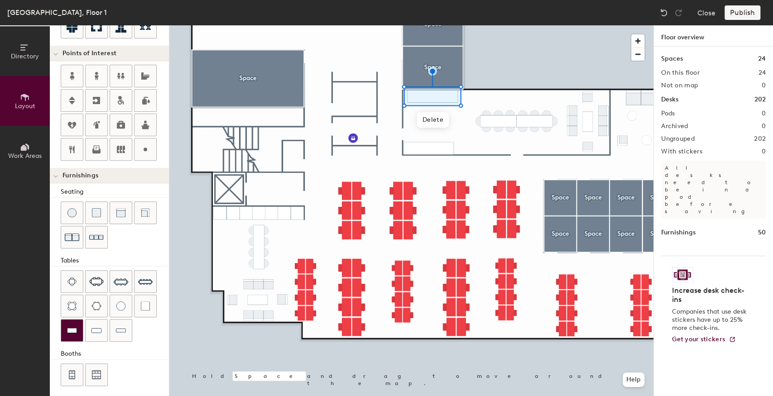
click at [70, 328] on img at bounding box center [72, 330] width 10 height 9
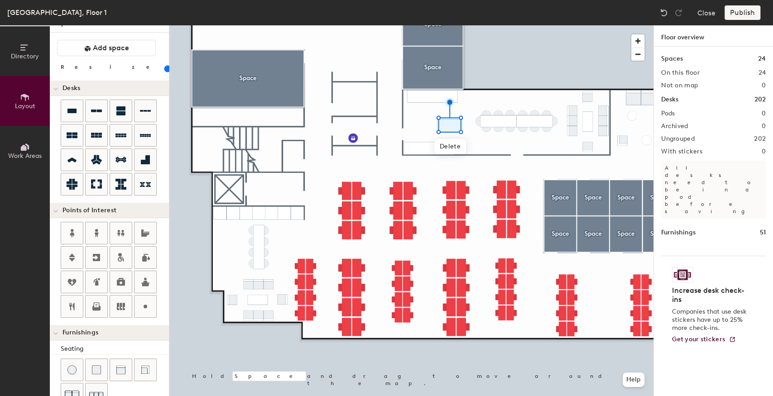
scroll to position [0, 0]
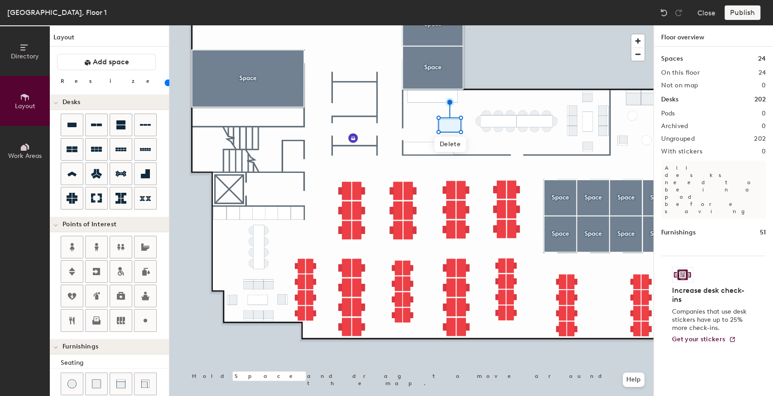
click at [164, 81] on input "range" at bounding box center [164, 82] width 0 height 7
click at [447, 25] on div at bounding box center [411, 25] width 484 height 0
click at [164, 84] on input "range" at bounding box center [164, 82] width 0 height 7
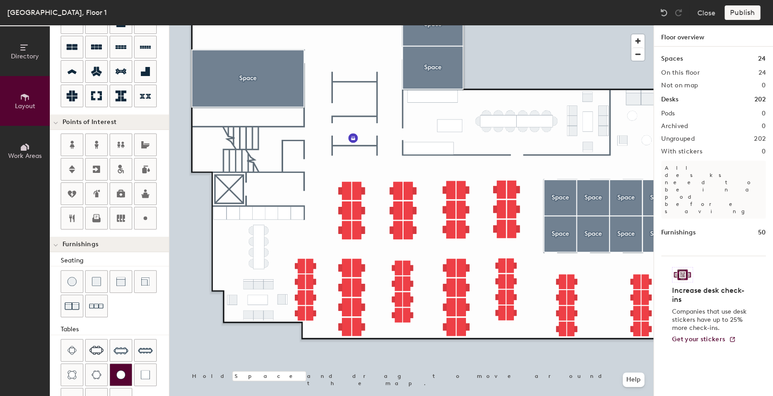
scroll to position [151, 0]
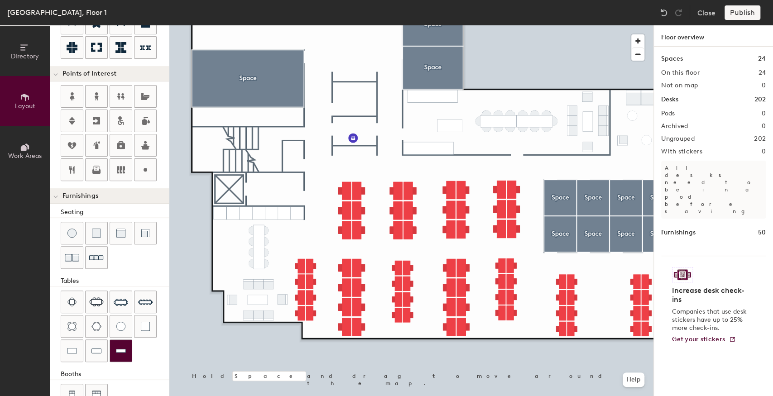
click at [118, 350] on img at bounding box center [121, 350] width 10 height 9
type input "40"
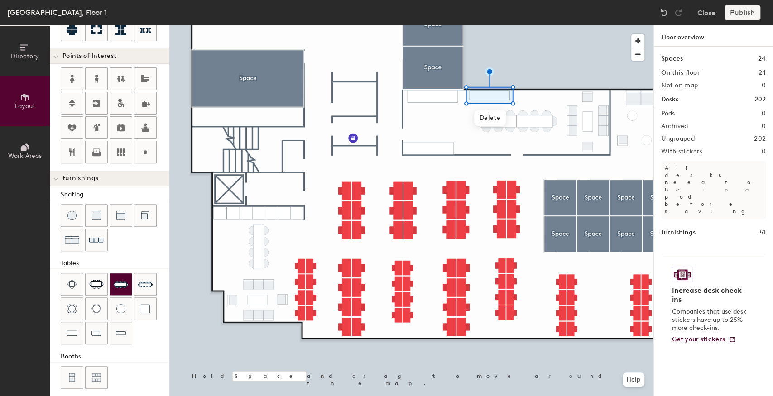
scroll to position [171, 0]
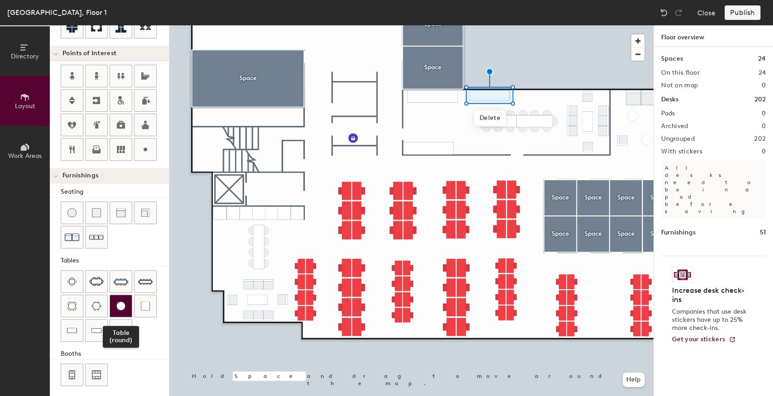
click at [121, 301] on img at bounding box center [120, 305] width 9 height 9
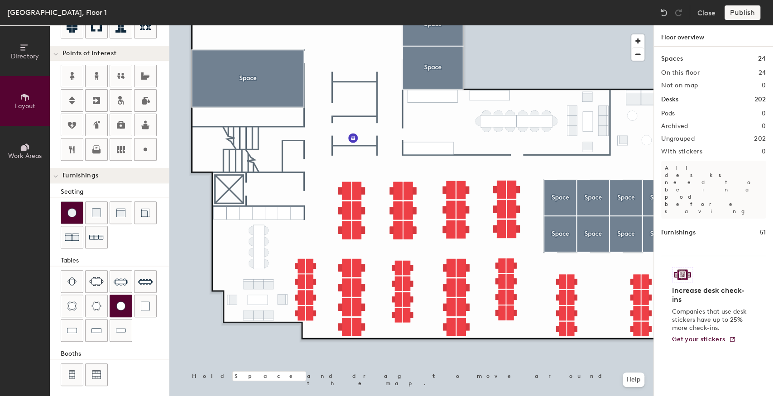
click at [74, 211] on img at bounding box center [71, 212] width 9 height 9
click at [140, 277] on img at bounding box center [145, 281] width 14 height 14
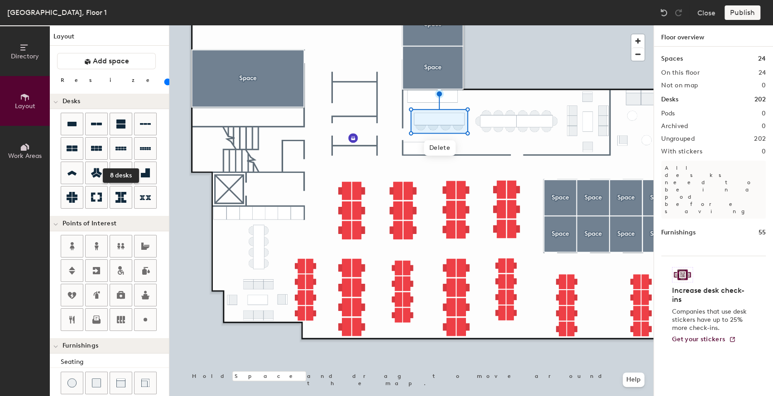
scroll to position [0, 0]
click at [164, 80] on input "range" at bounding box center [164, 82] width 0 height 7
click at [164, 83] on input "range" at bounding box center [164, 82] width 0 height 7
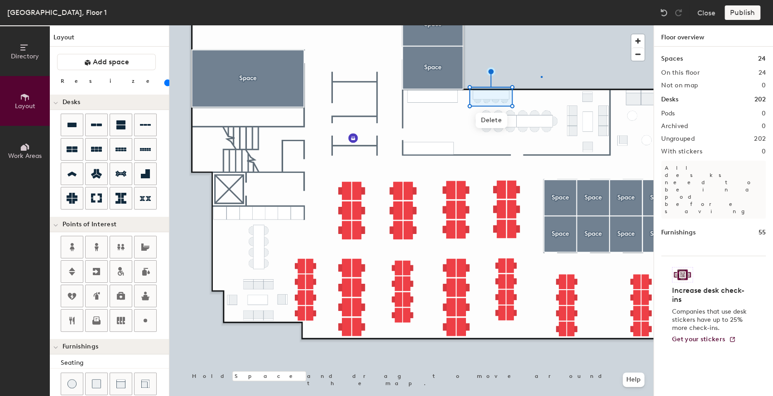
click at [541, 25] on div at bounding box center [411, 25] width 484 height 0
click at [664, 7] on div at bounding box center [663, 12] width 14 height 14
click at [664, 10] on img at bounding box center [663, 12] width 9 height 9
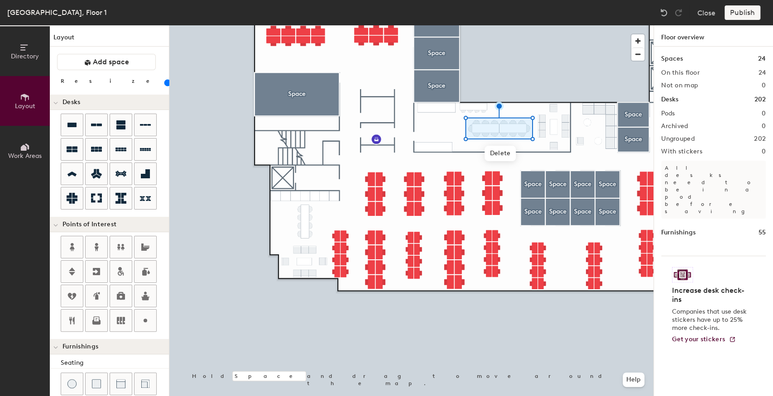
click at [525, 25] on div at bounding box center [411, 25] width 484 height 0
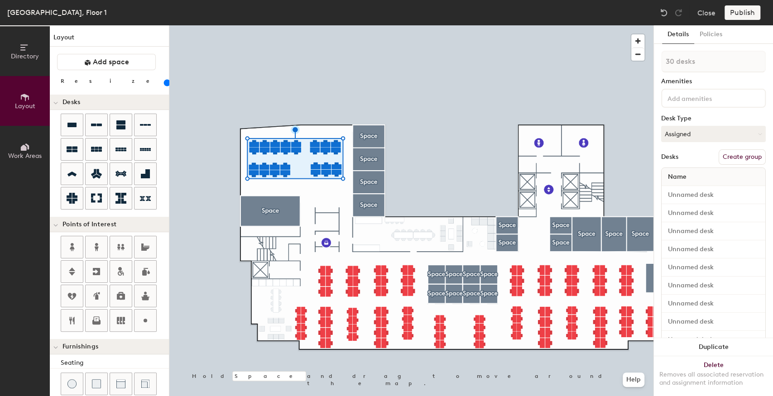
click at [726, 152] on button "Create group" at bounding box center [741, 156] width 47 height 15
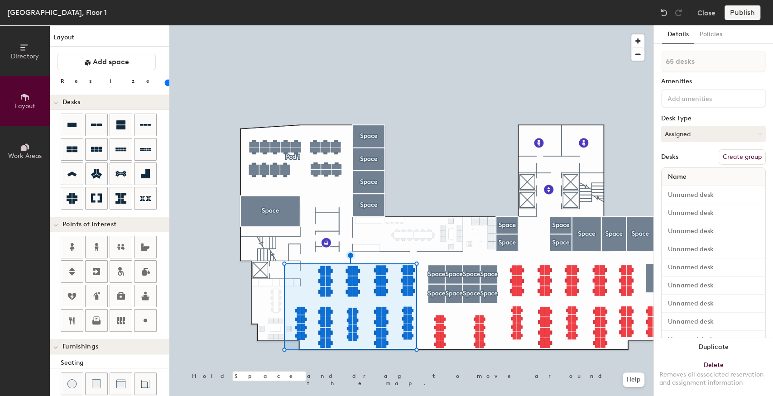
type input "20"
type input "65 desks"
type input "20"
type input "66 desks"
type input "20"
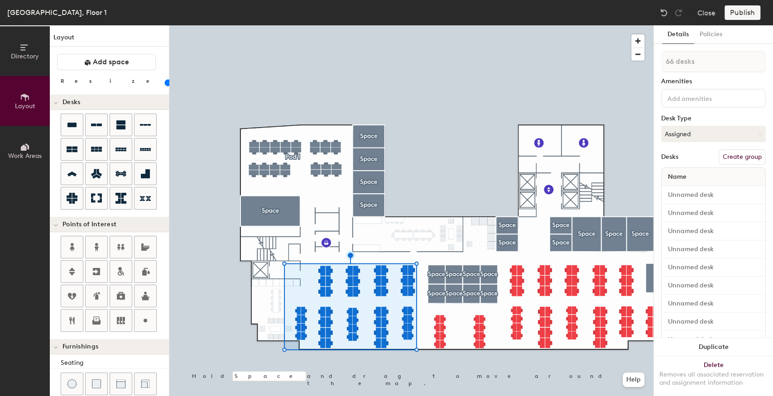
type input "67 desks"
type input "20"
type input "68 desks"
type input "20"
type input "69 desks"
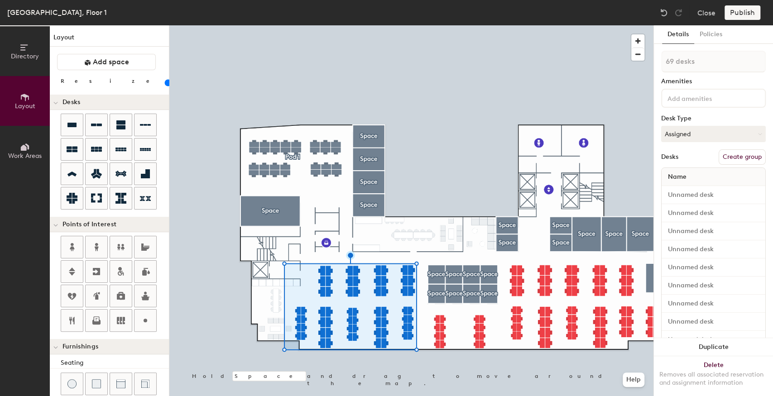
type input "20"
type input "70 desks"
type input "20"
type input "71 desks"
type input "20"
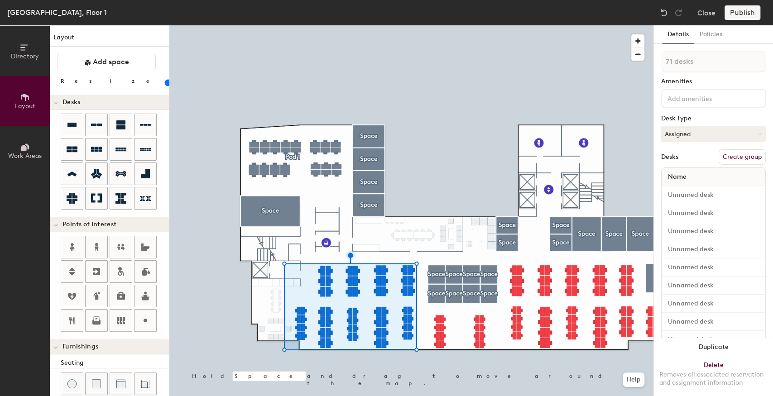
type input "72 desks"
click at [723, 164] on button "Create group" at bounding box center [741, 156] width 47 height 15
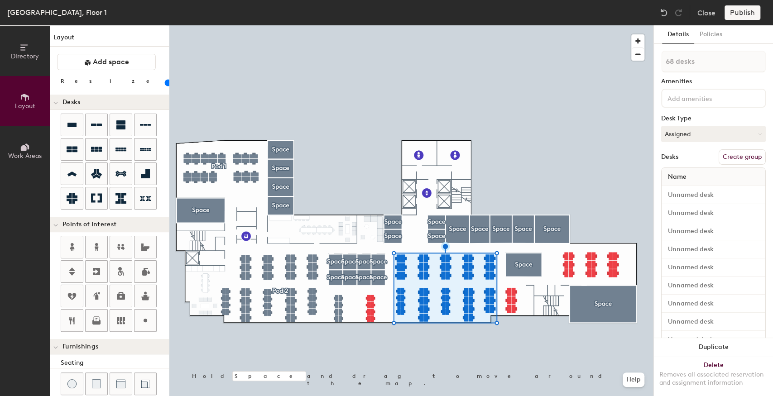
type input "20"
type input "69 desks"
type input "20"
type input "70 desks"
type input "20"
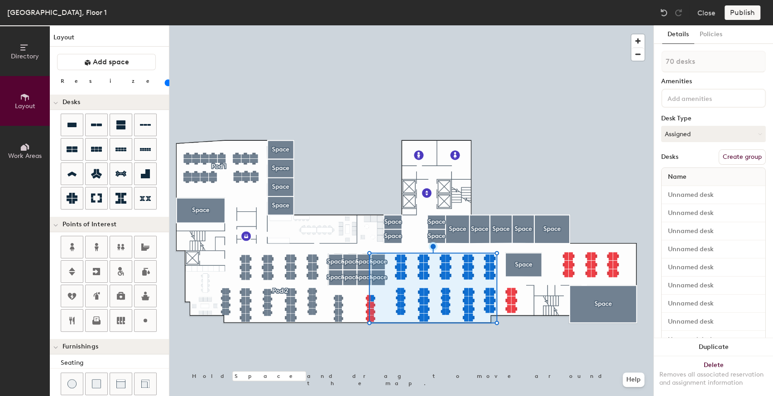
type input "71 desks"
type input "20"
type input "72 desks"
type input "20"
type input "74 desks"
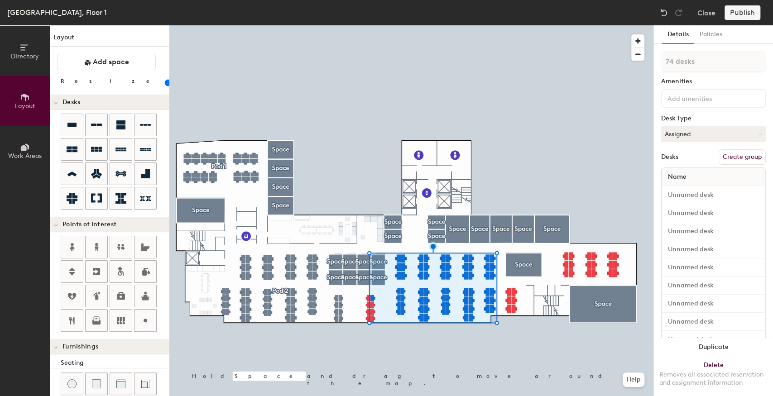
type input "20"
type input "75 desks"
type input "20"
type input "76 desks"
type input "20"
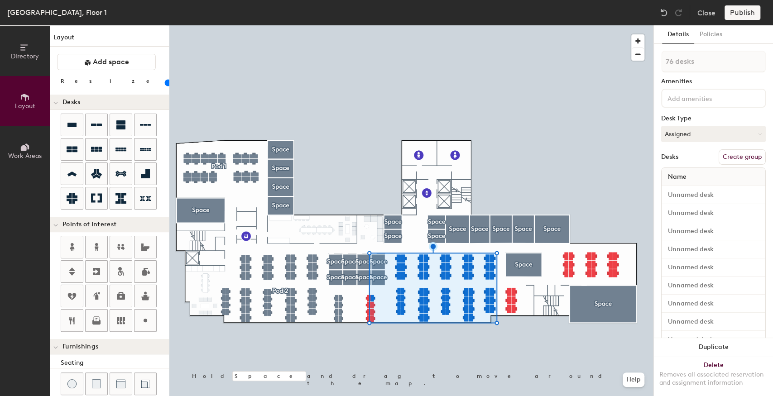
type input "78 desks"
type input "20"
type input "79 desks"
type input "20"
type input "80 desks"
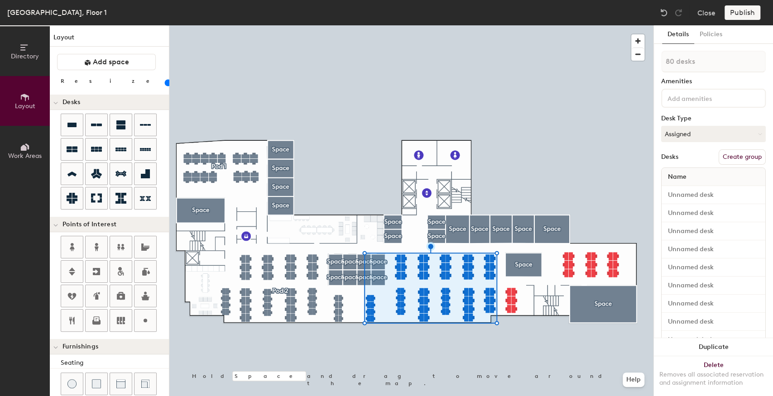
type input "20"
type input "82 desks"
click at [748, 150] on button "Create group" at bounding box center [741, 156] width 47 height 15
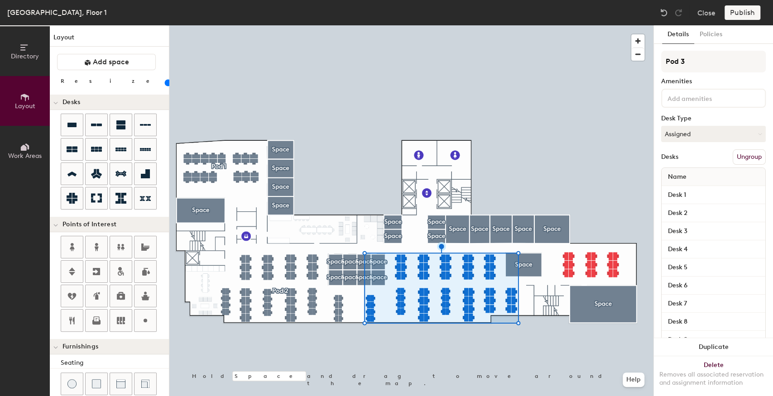
type input "20"
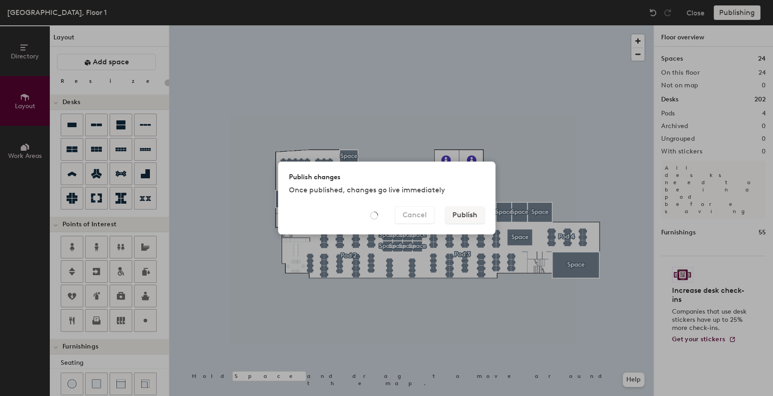
type input "20"
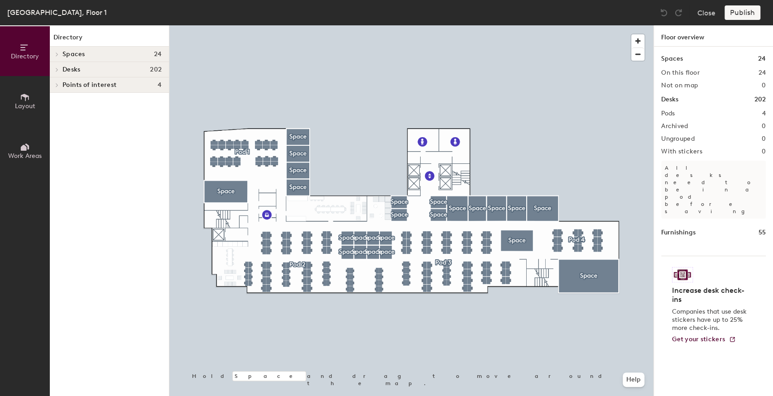
click at [11, 103] on button "Layout" at bounding box center [25, 101] width 50 height 50
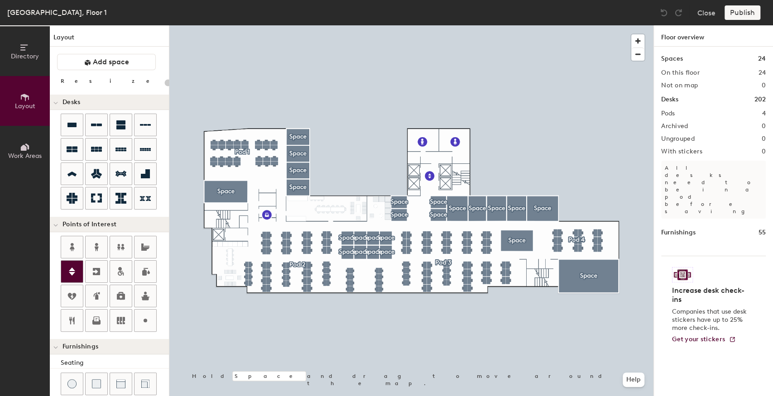
click at [72, 263] on div at bounding box center [72, 272] width 22 height 22
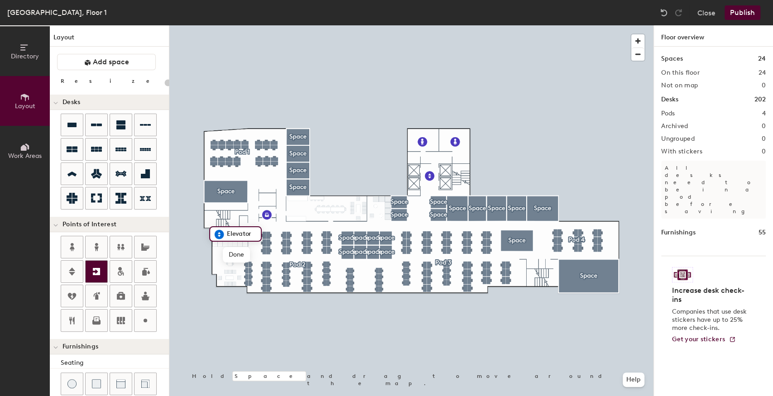
click at [93, 272] on icon at bounding box center [96, 271] width 7 height 7
click at [242, 235] on span "Done" at bounding box center [242, 237] width 27 height 15
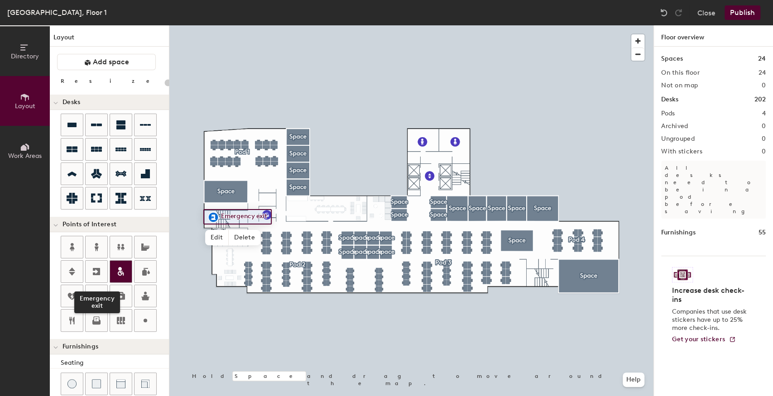
click at [92, 266] on icon at bounding box center [96, 271] width 11 height 11
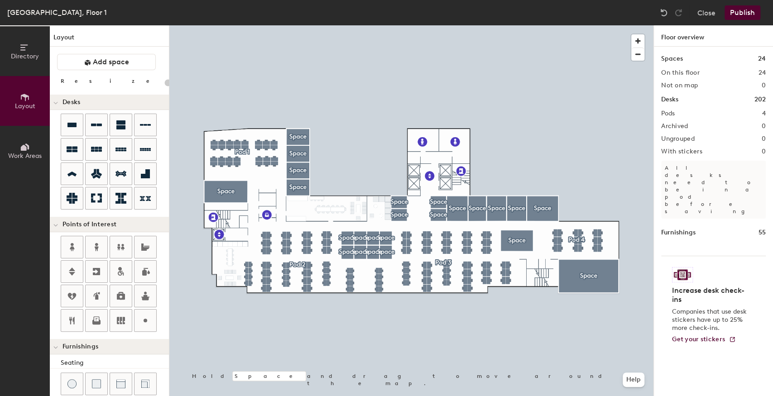
click at [741, 14] on button "Publish" at bounding box center [742, 12] width 36 height 14
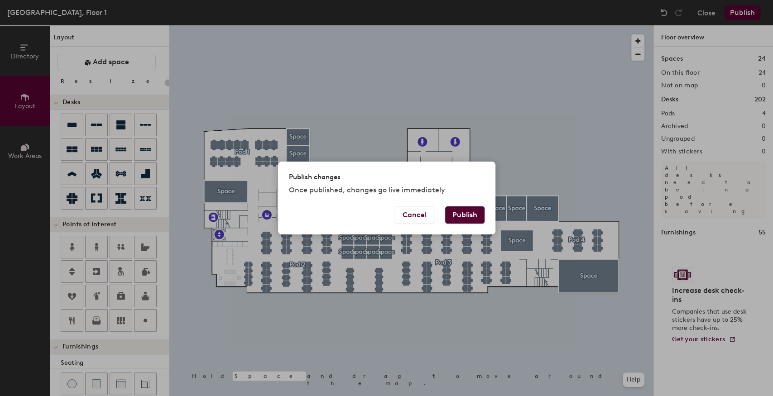
click at [461, 220] on button "Publish" at bounding box center [464, 214] width 39 height 17
type input "20"
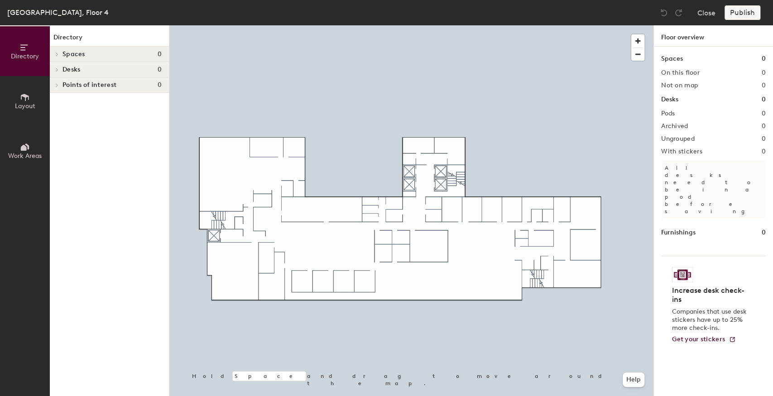
click at [16, 100] on button "Layout" at bounding box center [25, 101] width 50 height 50
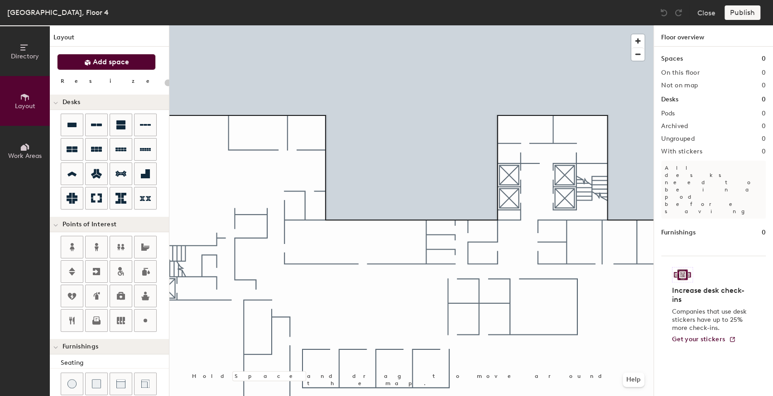
click at [114, 64] on span "Add space" at bounding box center [111, 61] width 36 height 9
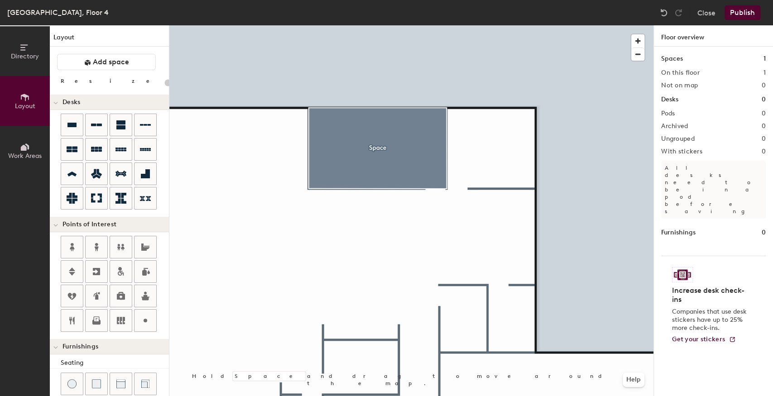
drag, startPoint x: 98, startPoint y: 60, endPoint x: 166, endPoint y: 62, distance: 67.9
click at [97, 60] on span "Add space" at bounding box center [111, 61] width 36 height 9
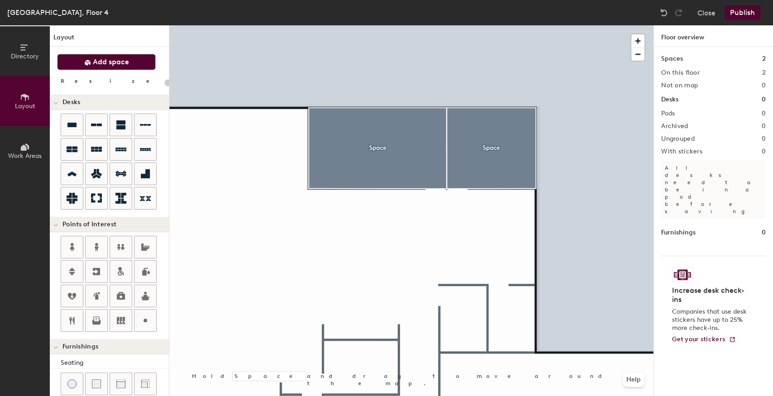
click at [97, 66] on span "Add space" at bounding box center [111, 61] width 36 height 9
click at [123, 63] on span "Add space" at bounding box center [111, 61] width 36 height 9
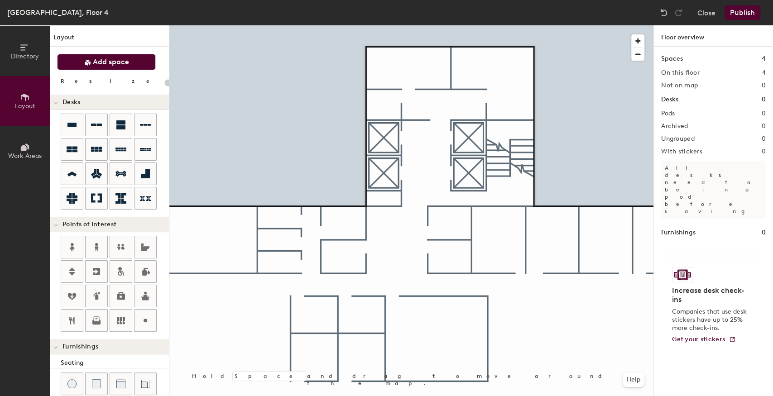
click at [117, 62] on span "Add space" at bounding box center [111, 61] width 36 height 9
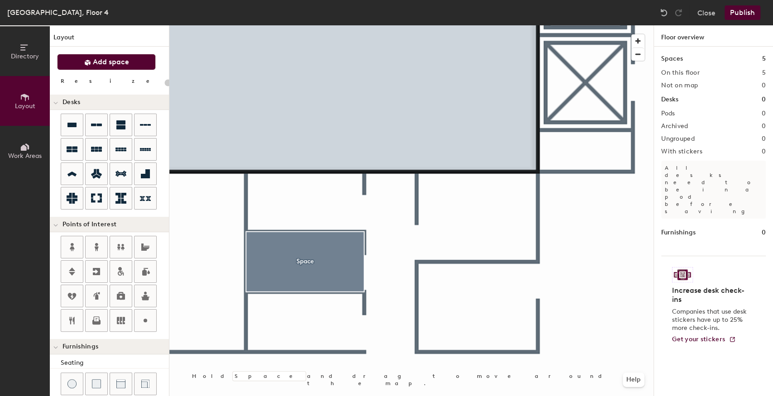
click at [128, 65] on span "Add space" at bounding box center [111, 61] width 36 height 9
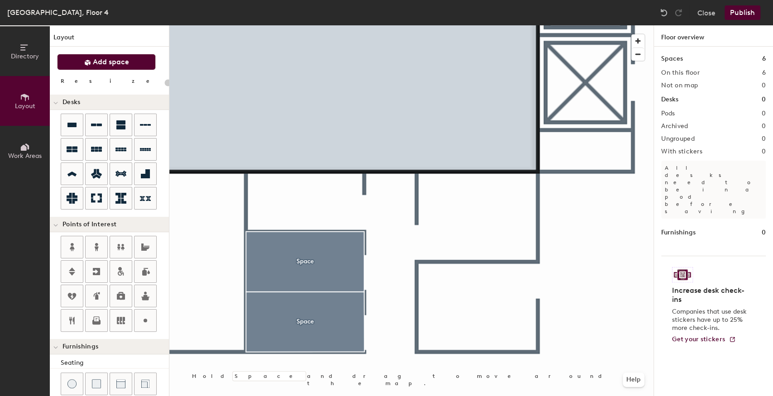
click at [97, 62] on span "Add space" at bounding box center [111, 61] width 36 height 9
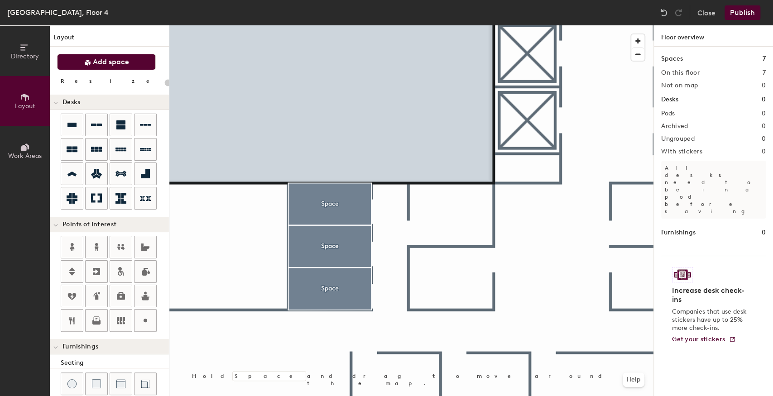
click at [109, 67] on button "Add space" at bounding box center [106, 62] width 99 height 16
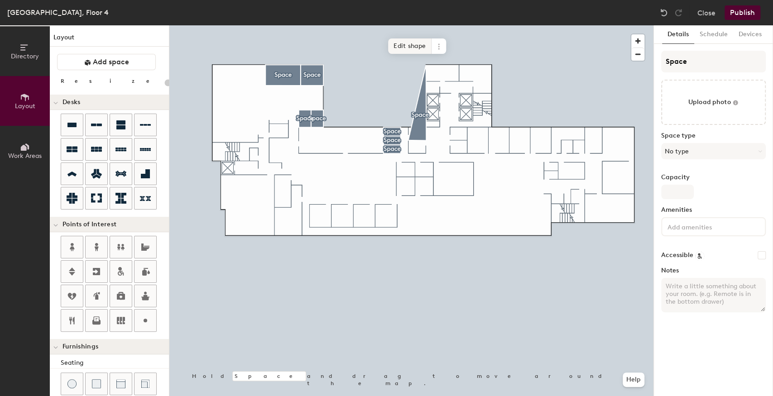
click at [409, 49] on span "Edit shape" at bounding box center [409, 45] width 43 height 15
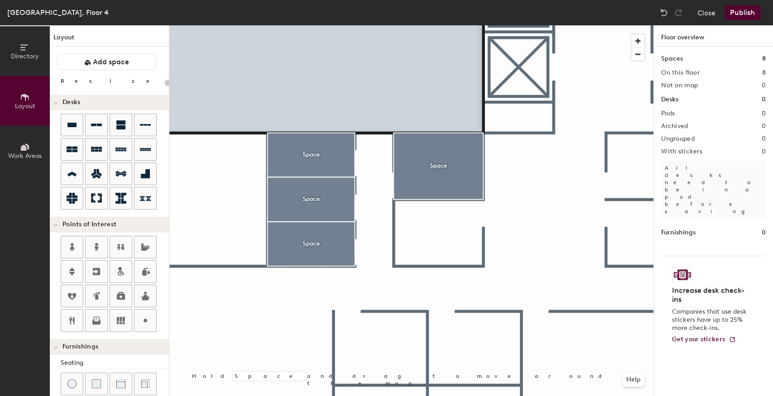
drag, startPoint x: 97, startPoint y: 63, endPoint x: 167, endPoint y: 88, distance: 74.0
click at [97, 63] on span "Add space" at bounding box center [111, 61] width 36 height 9
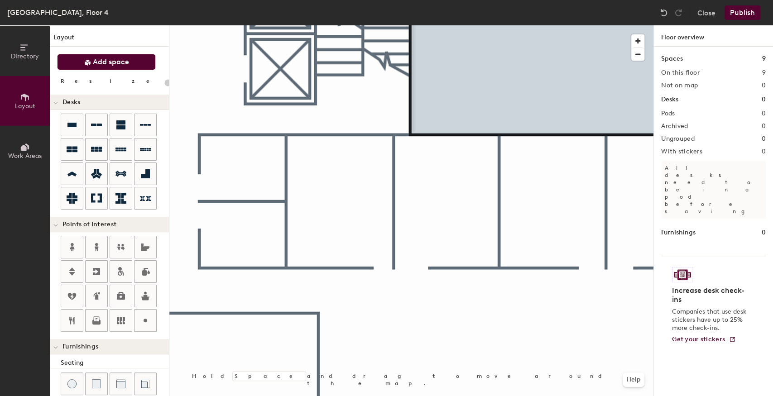
click at [112, 67] on button "Add space" at bounding box center [106, 62] width 99 height 16
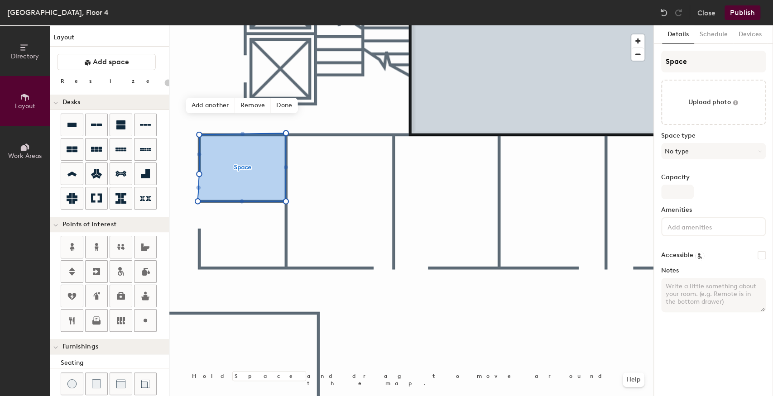
type input "20"
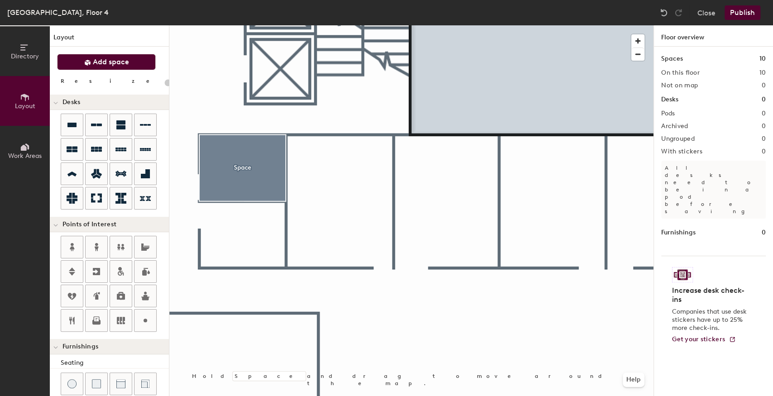
click at [103, 63] on span "Add space" at bounding box center [111, 61] width 36 height 9
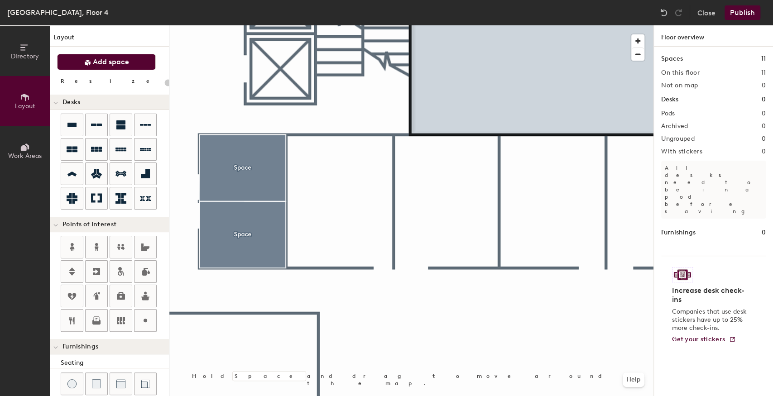
click at [109, 62] on span "Add space" at bounding box center [111, 61] width 36 height 9
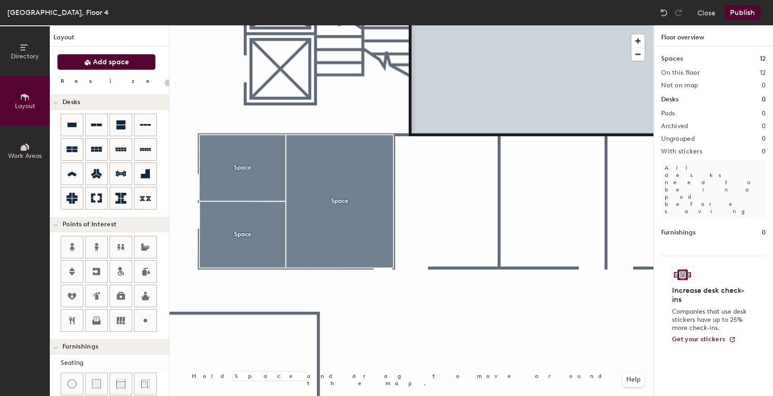
click at [103, 62] on span "Add space" at bounding box center [111, 61] width 36 height 9
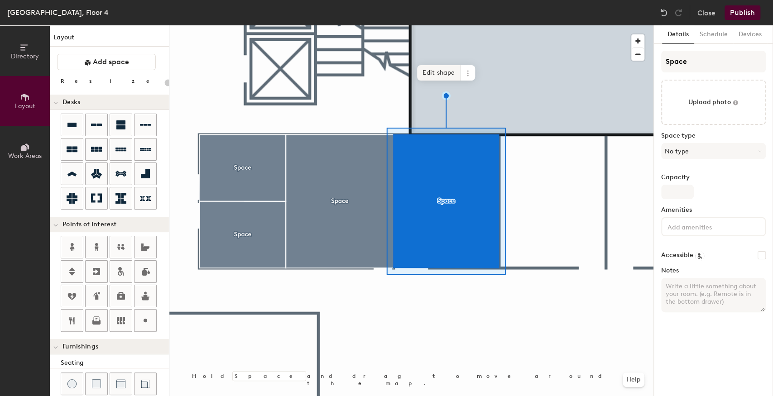
click at [436, 73] on span "Edit shape" at bounding box center [438, 72] width 43 height 15
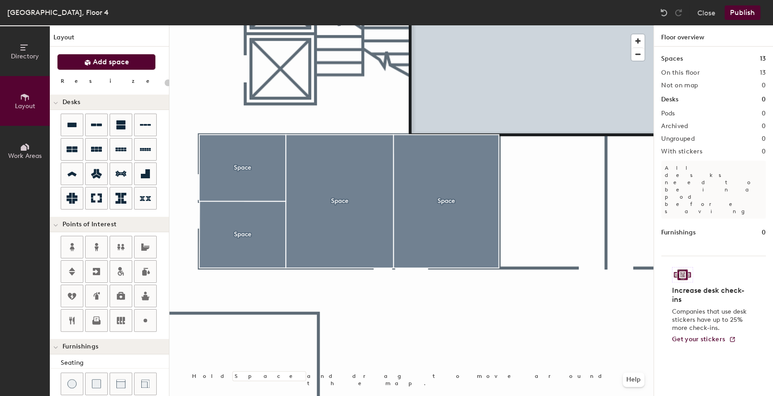
click at [115, 63] on span "Add space" at bounding box center [111, 61] width 36 height 9
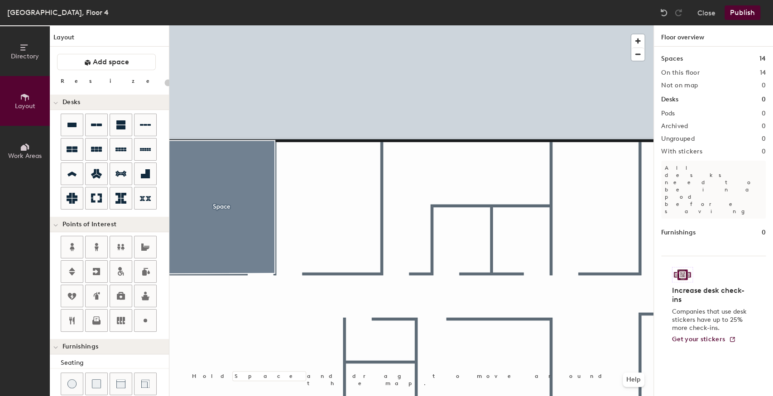
drag, startPoint x: 123, startPoint y: 62, endPoint x: 163, endPoint y: 79, distance: 43.2
click at [124, 62] on span "Add space" at bounding box center [111, 61] width 36 height 9
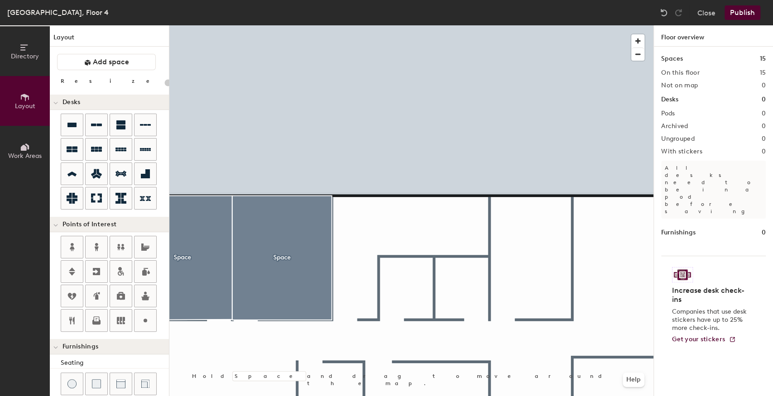
click at [88, 71] on div "Layout Add space Resize Desks Points of Interest Furnishings Seating Tables Boo…" at bounding box center [109, 210] width 119 height 371
click at [96, 66] on span "Add space" at bounding box center [111, 61] width 36 height 9
click at [661, 17] on img at bounding box center [663, 12] width 9 height 9
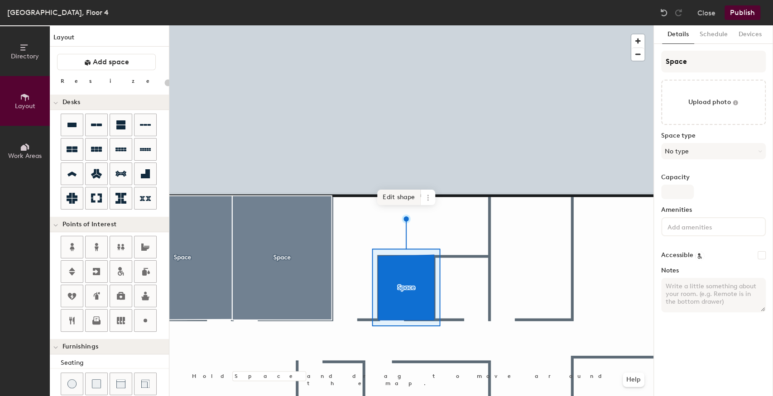
click at [401, 196] on span "Edit shape" at bounding box center [398, 197] width 43 height 15
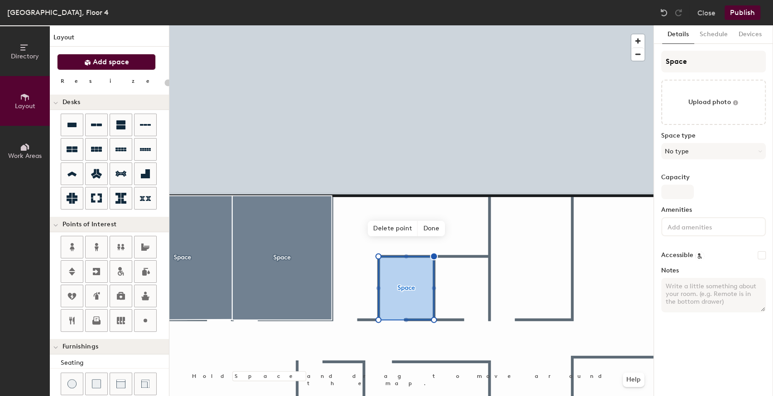
click at [101, 64] on span "Add space" at bounding box center [111, 61] width 36 height 9
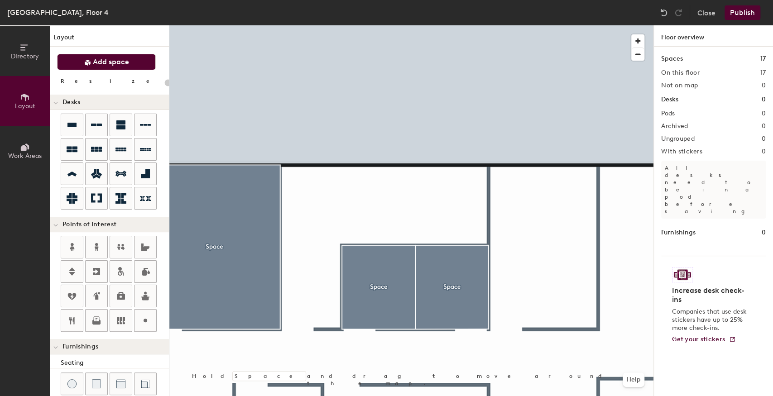
click at [100, 64] on span "Add space" at bounding box center [111, 61] width 36 height 9
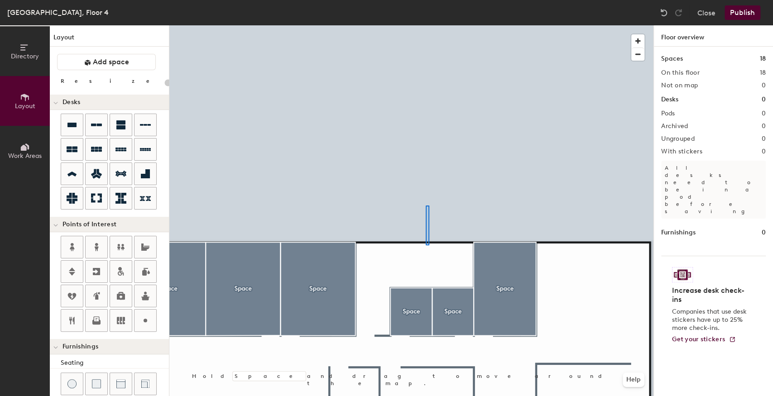
click at [426, 25] on div at bounding box center [411, 25] width 484 height 0
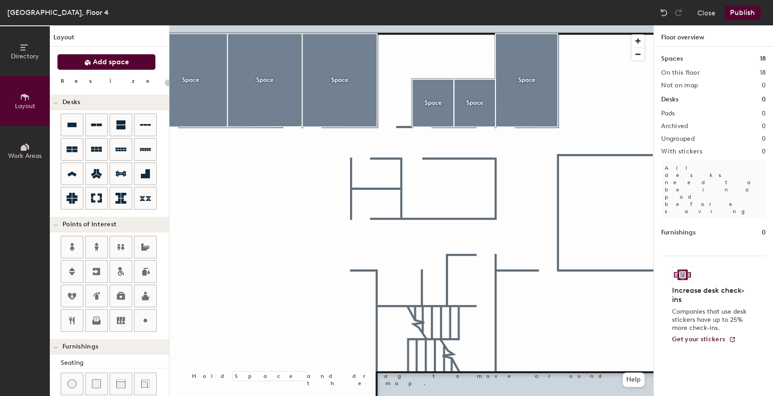
click at [101, 65] on span "Add space" at bounding box center [111, 61] width 36 height 9
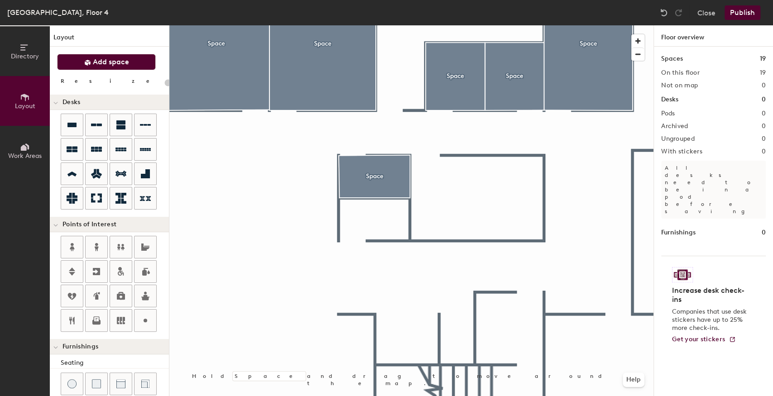
click at [128, 61] on span "Add space" at bounding box center [111, 61] width 36 height 9
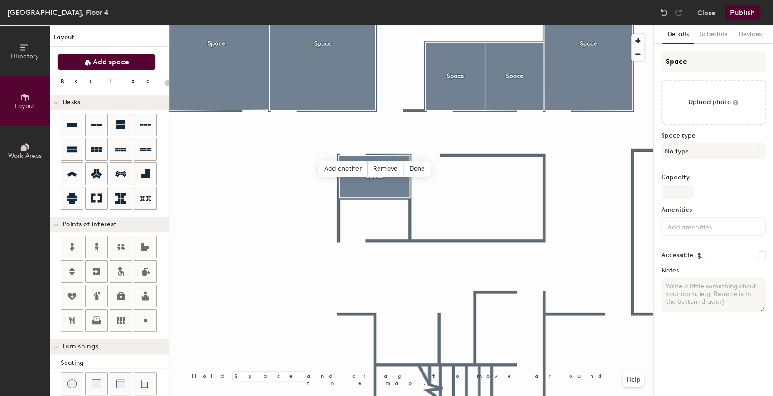
type input "20"
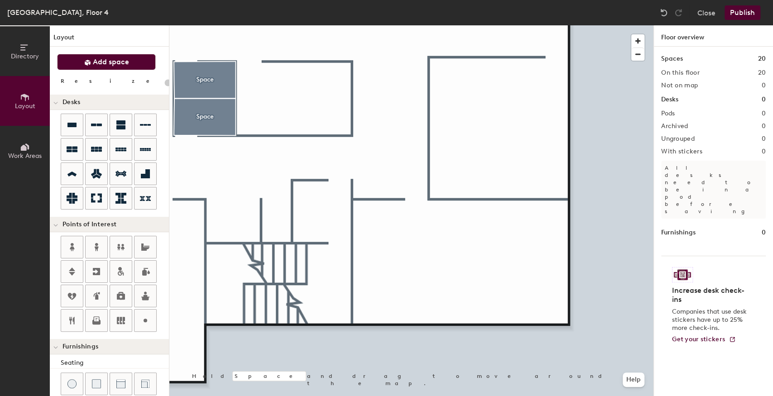
click at [119, 59] on span "Add space" at bounding box center [111, 61] width 36 height 9
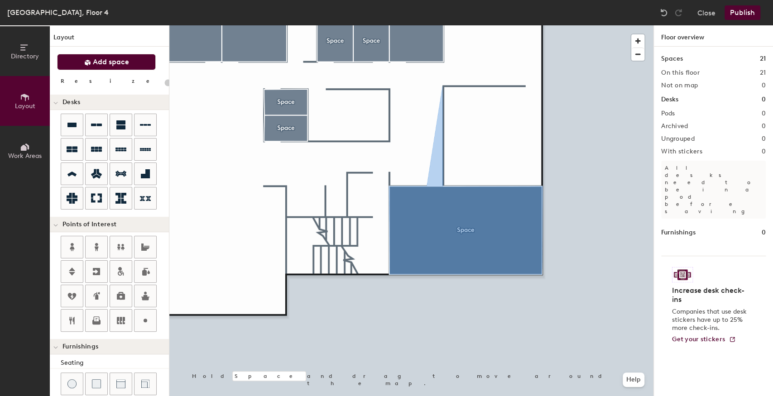
click at [82, 65] on button "Add space" at bounding box center [106, 62] width 99 height 16
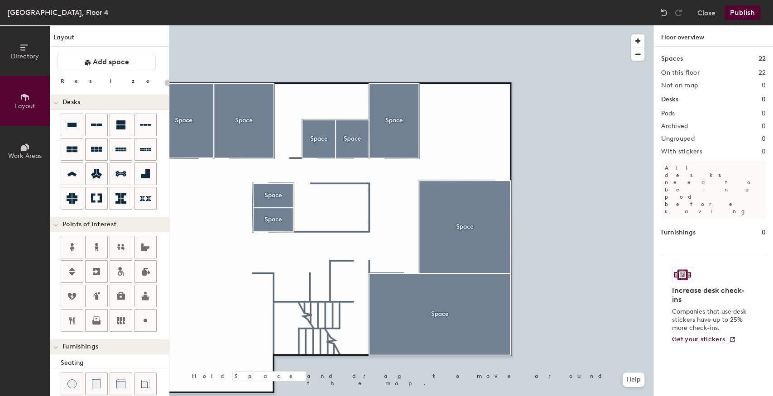
type input "20"
